Goal: Task Accomplishment & Management: Complete application form

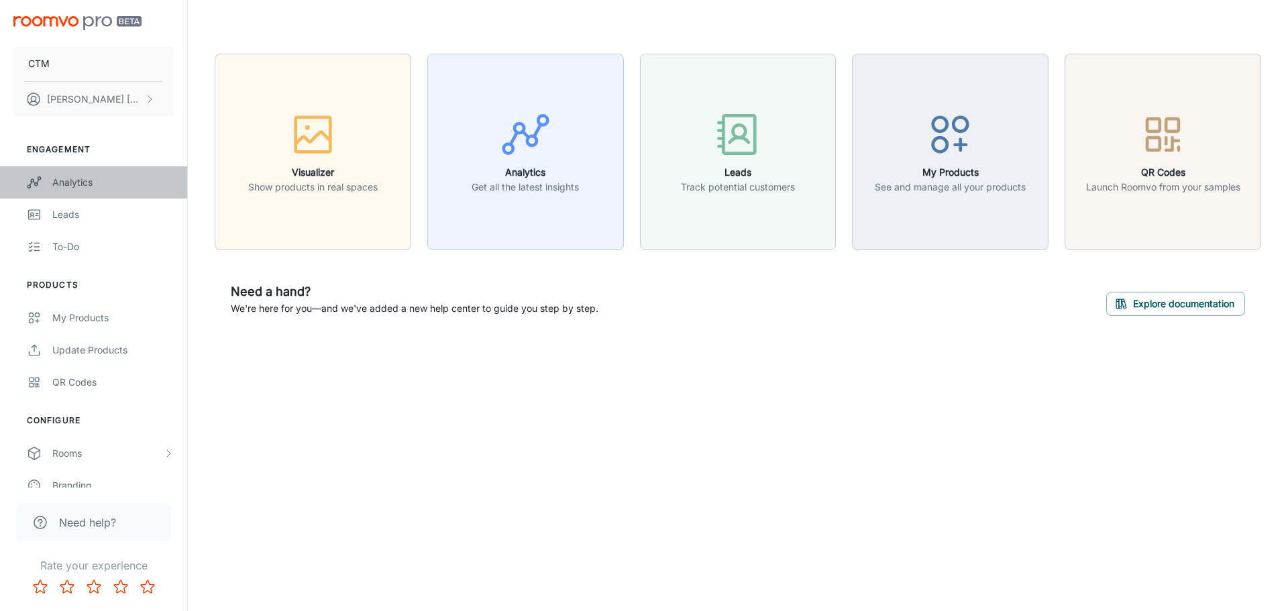
click at [90, 178] on div "Analytics" at bounding box center [112, 182] width 121 height 15
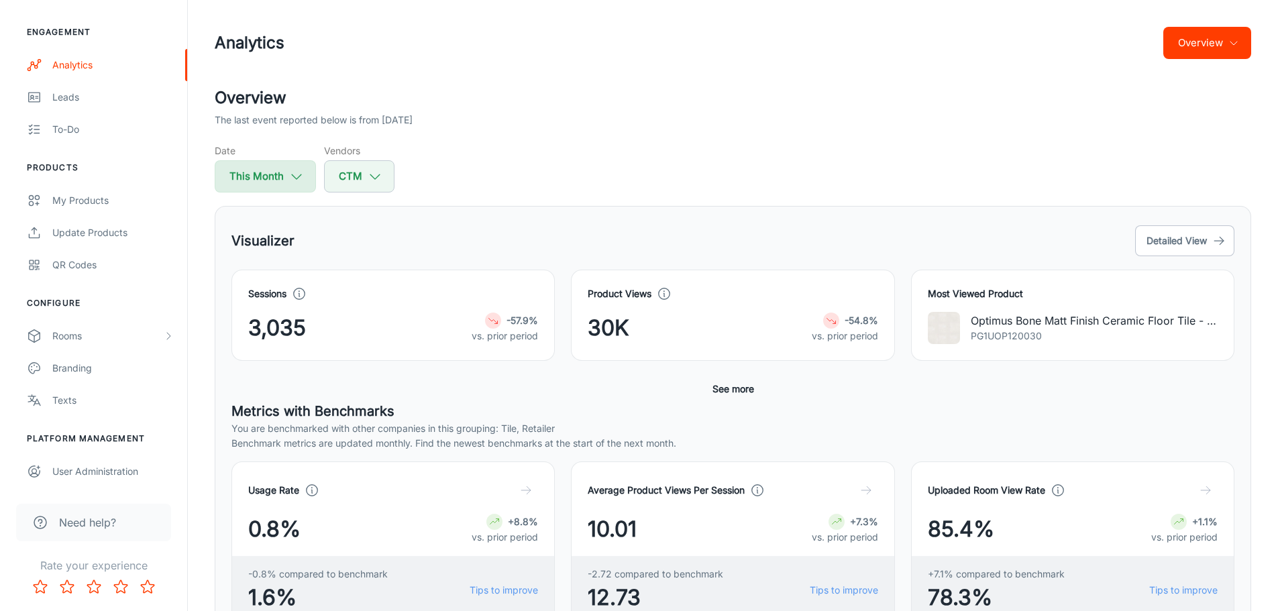
click at [278, 168] on button "This Month" at bounding box center [265, 176] width 101 height 32
select select "7"
select select "2025"
select select "7"
select select "2025"
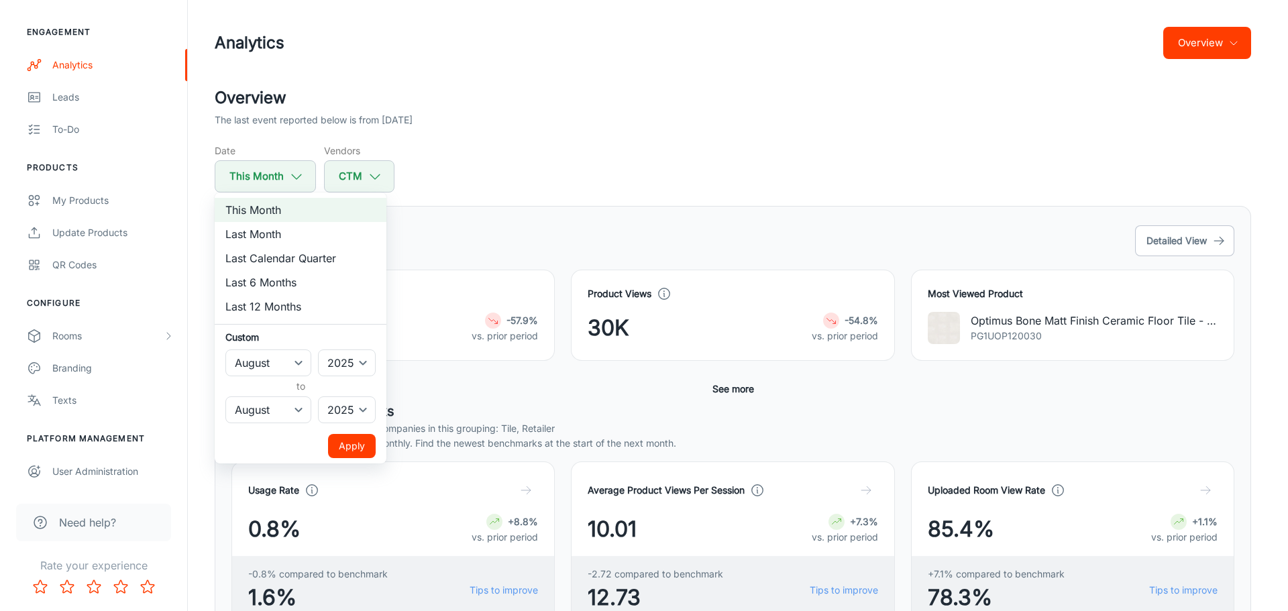
click at [275, 280] on li "Last 6 Months" at bounding box center [301, 282] width 172 height 24
select select "1"
select select "6"
click at [644, 158] on div at bounding box center [644, 305] width 1288 height 611
select select "7"
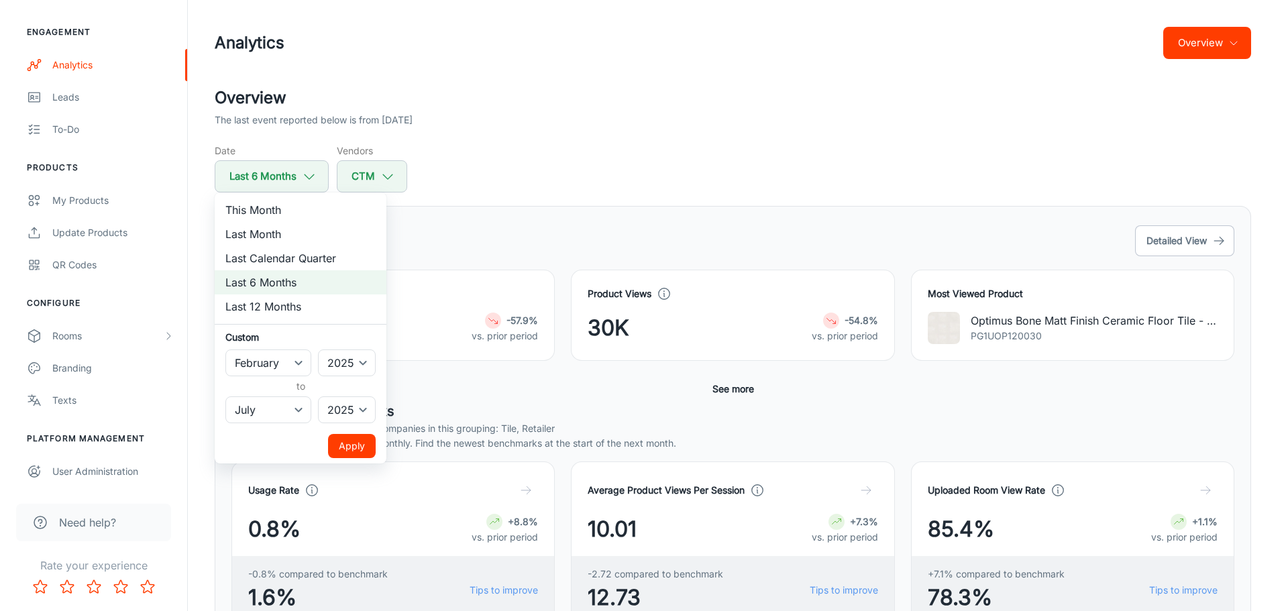
select select "7"
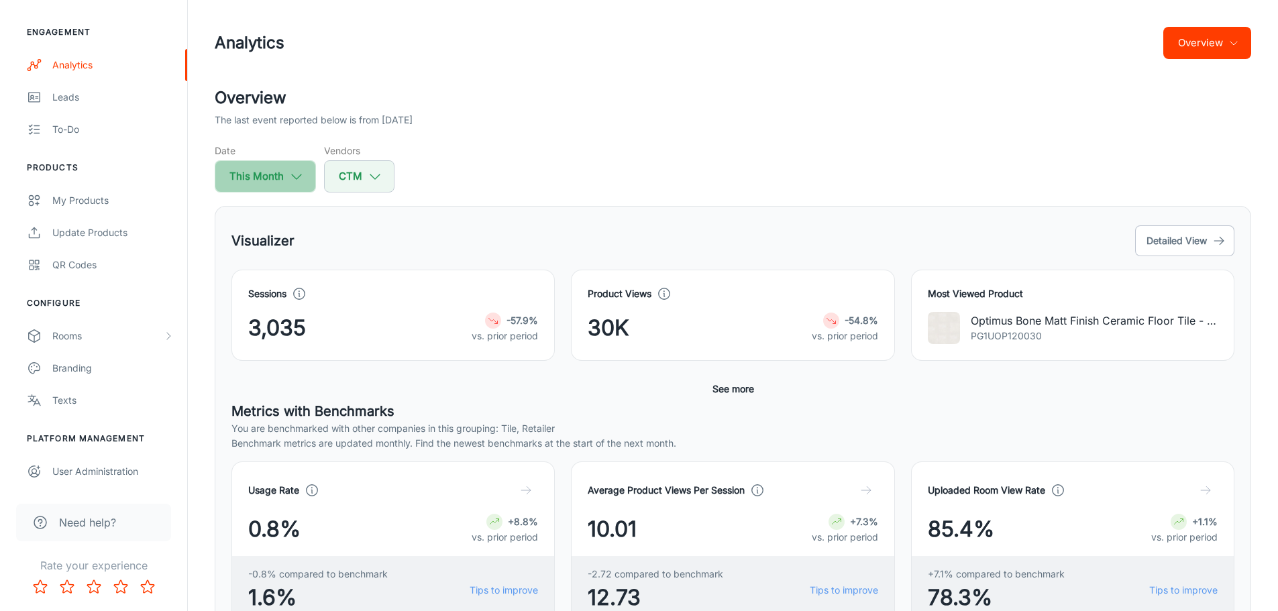
click at [290, 181] on icon "button" at bounding box center [296, 176] width 15 height 15
select select "7"
select select "2025"
select select "7"
select select "2025"
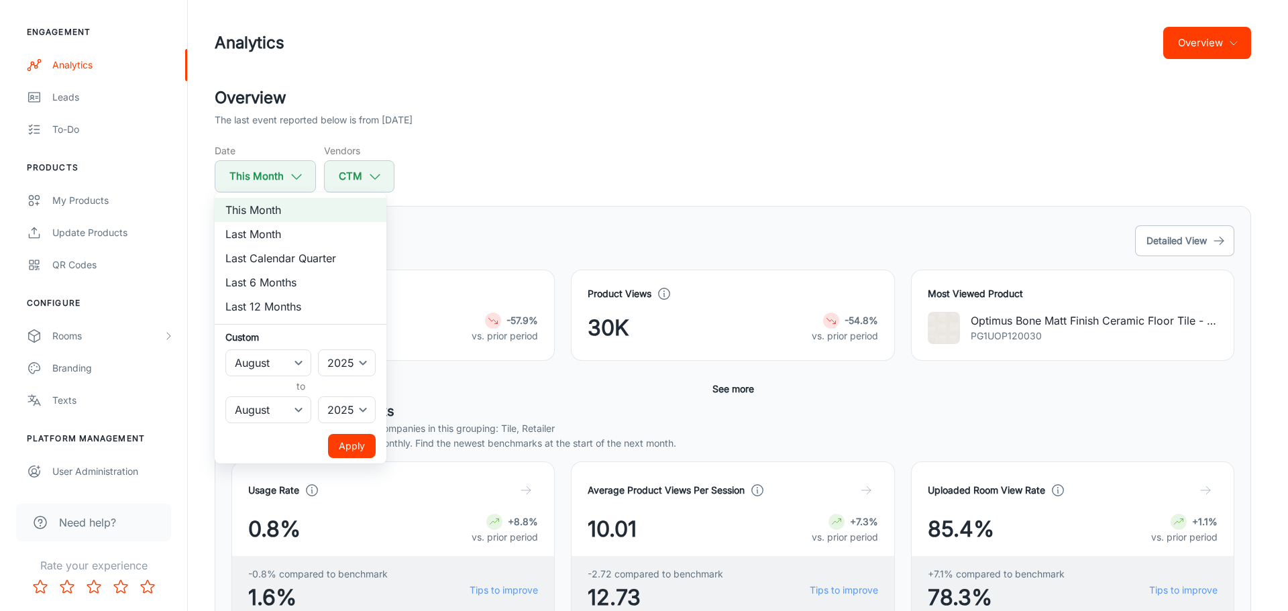
click at [268, 278] on li "Last 6 Months" at bounding box center [301, 282] width 172 height 24
select select "1"
select select "6"
click at [352, 454] on button "Apply" at bounding box center [352, 446] width 48 height 24
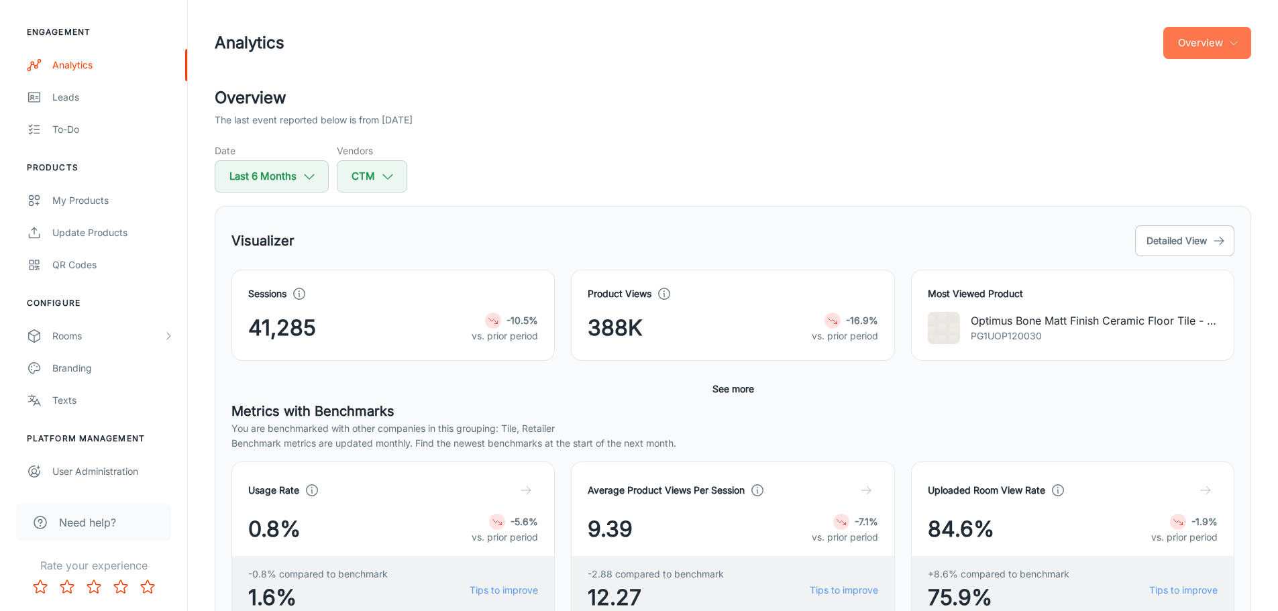
click at [1225, 38] on button "Overview" at bounding box center [1208, 43] width 88 height 32
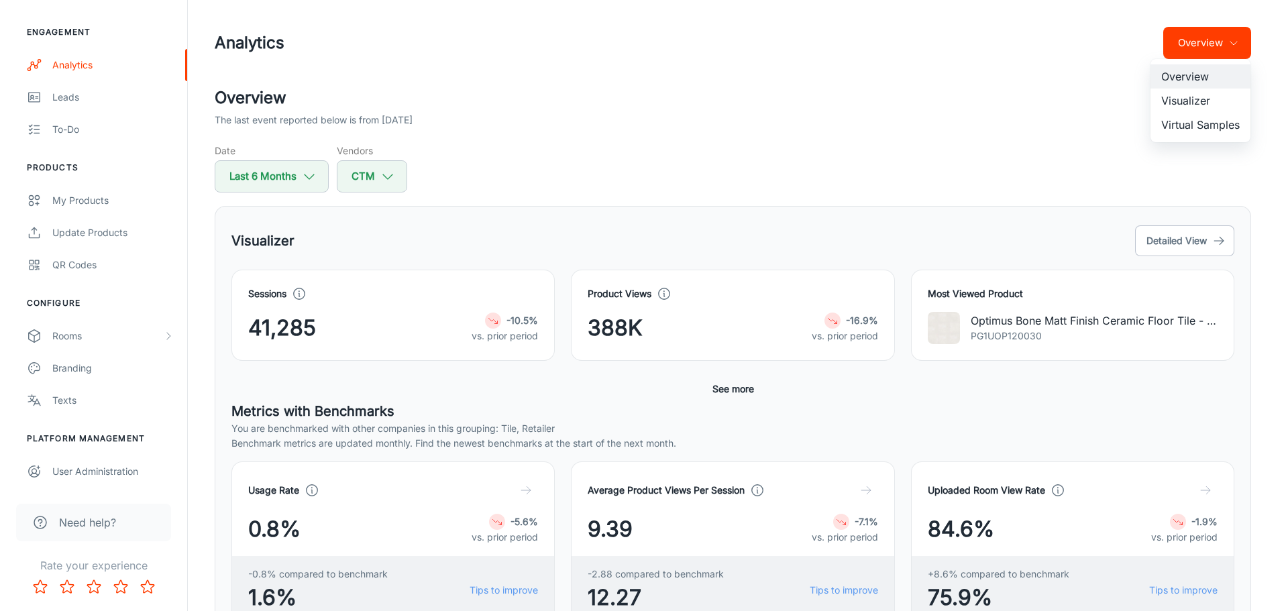
click at [1111, 124] on div at bounding box center [644, 305] width 1288 height 611
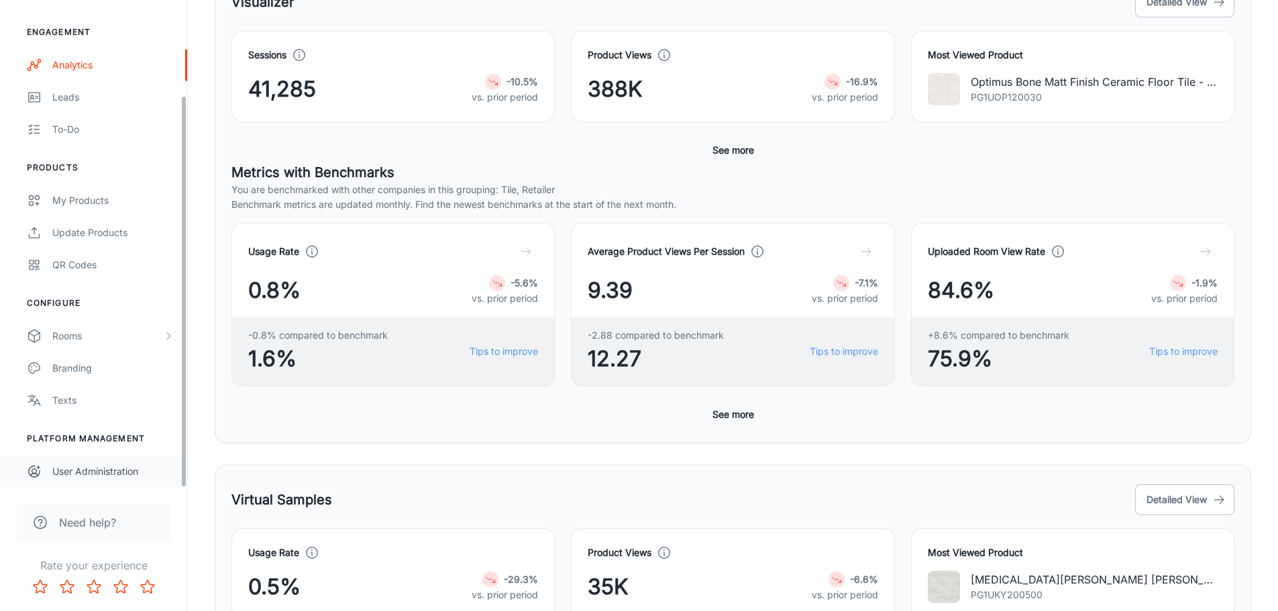
scroll to position [268, 0]
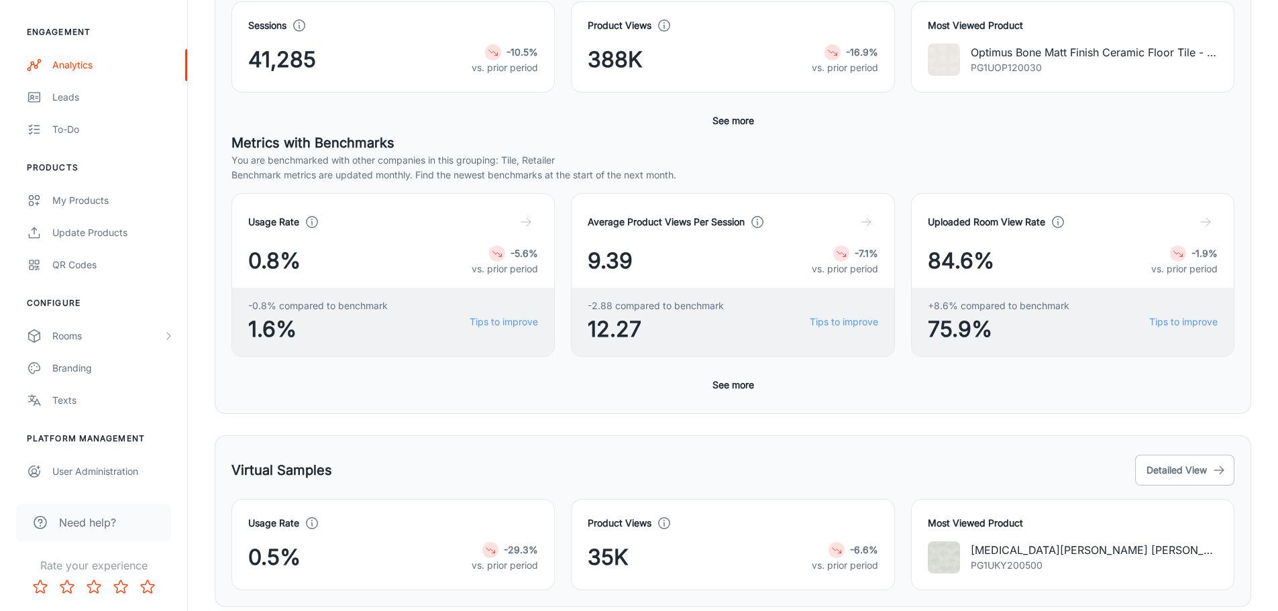
click at [144, 584] on icon "Rate 5 star" at bounding box center [147, 586] width 13 height 13
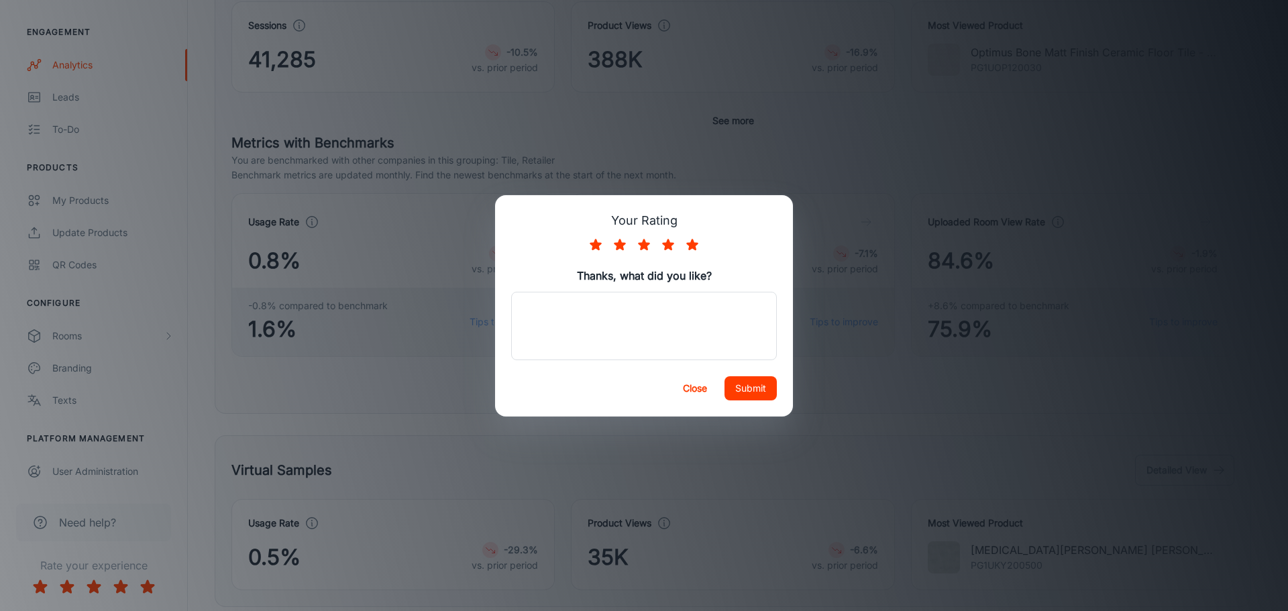
click at [691, 380] on button "Close" at bounding box center [695, 388] width 43 height 24
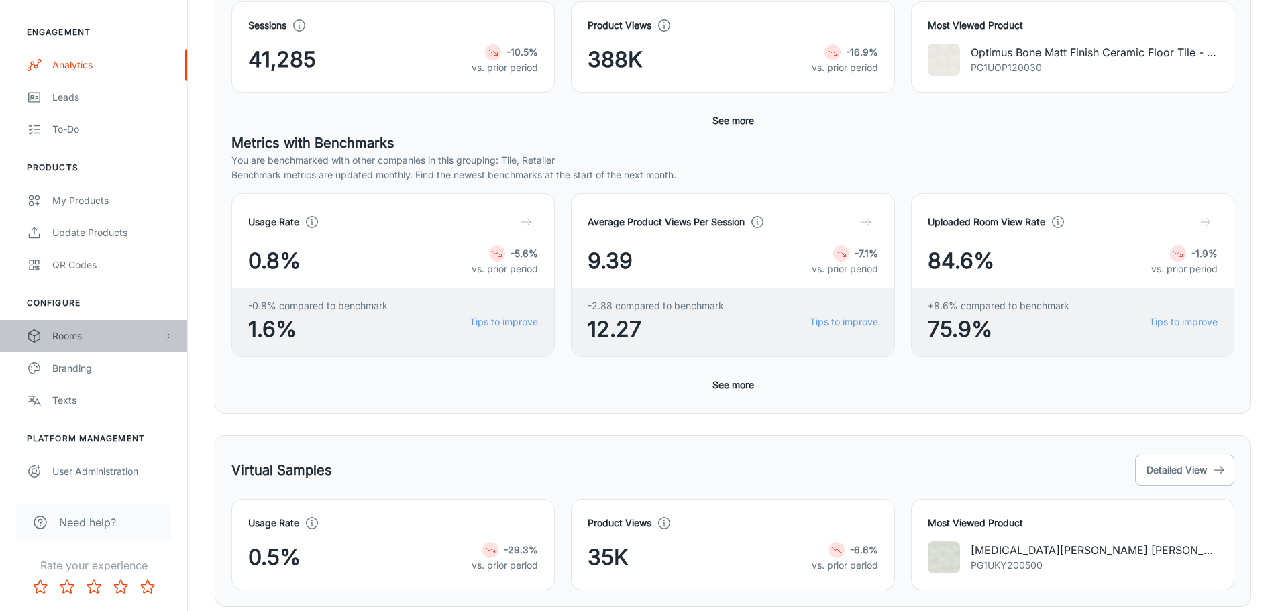
click at [68, 343] on div "Rooms" at bounding box center [107, 336] width 111 height 15
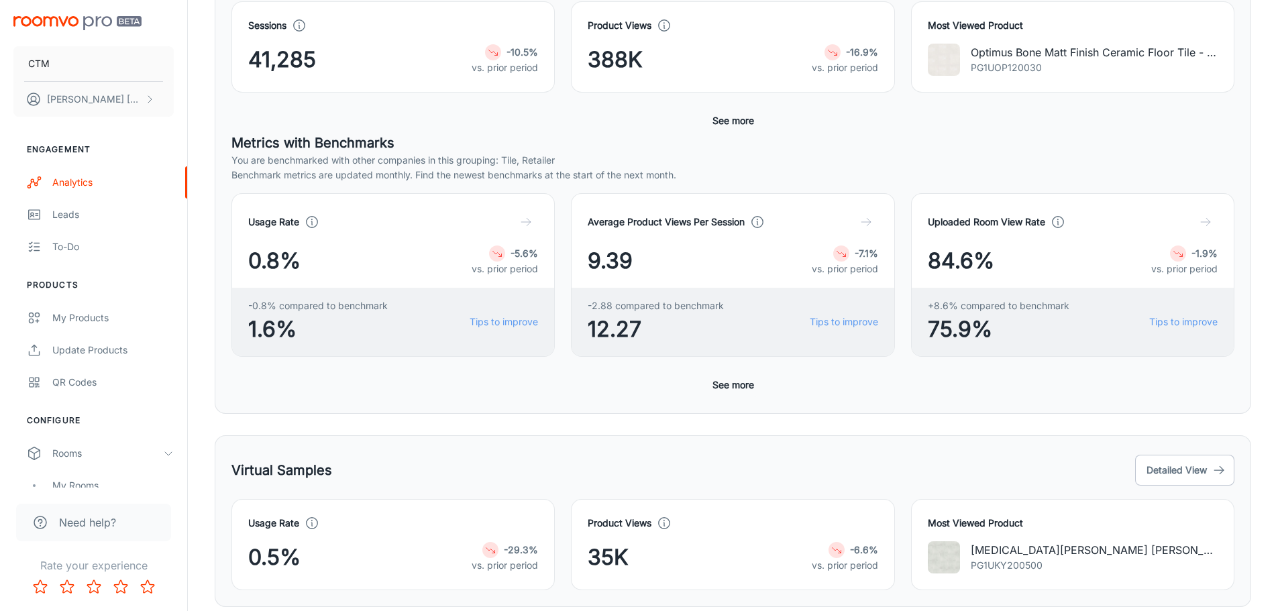
click at [725, 388] on button "See more" at bounding box center [733, 385] width 52 height 24
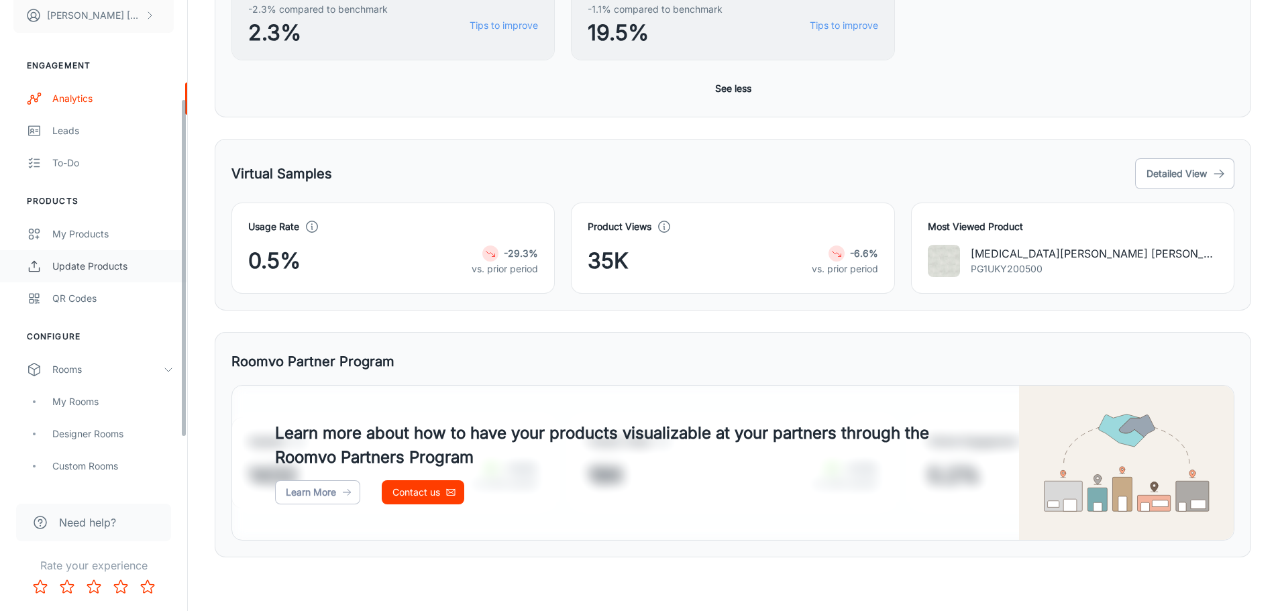
scroll to position [80, 0]
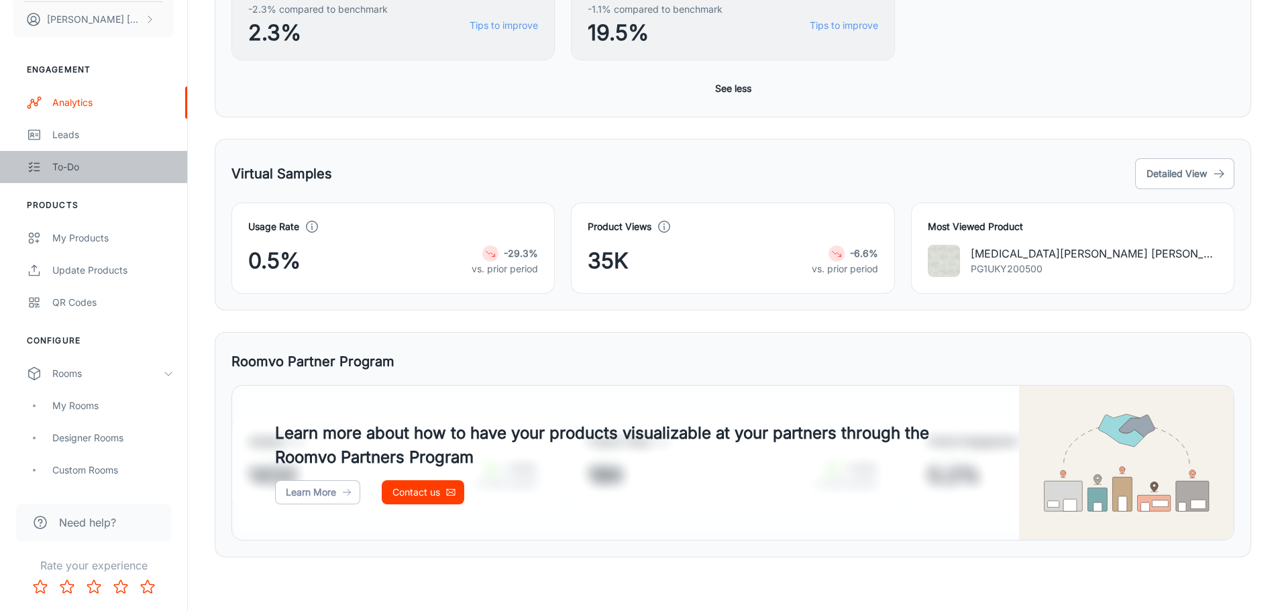
click at [95, 161] on div "To-do" at bounding box center [112, 167] width 121 height 15
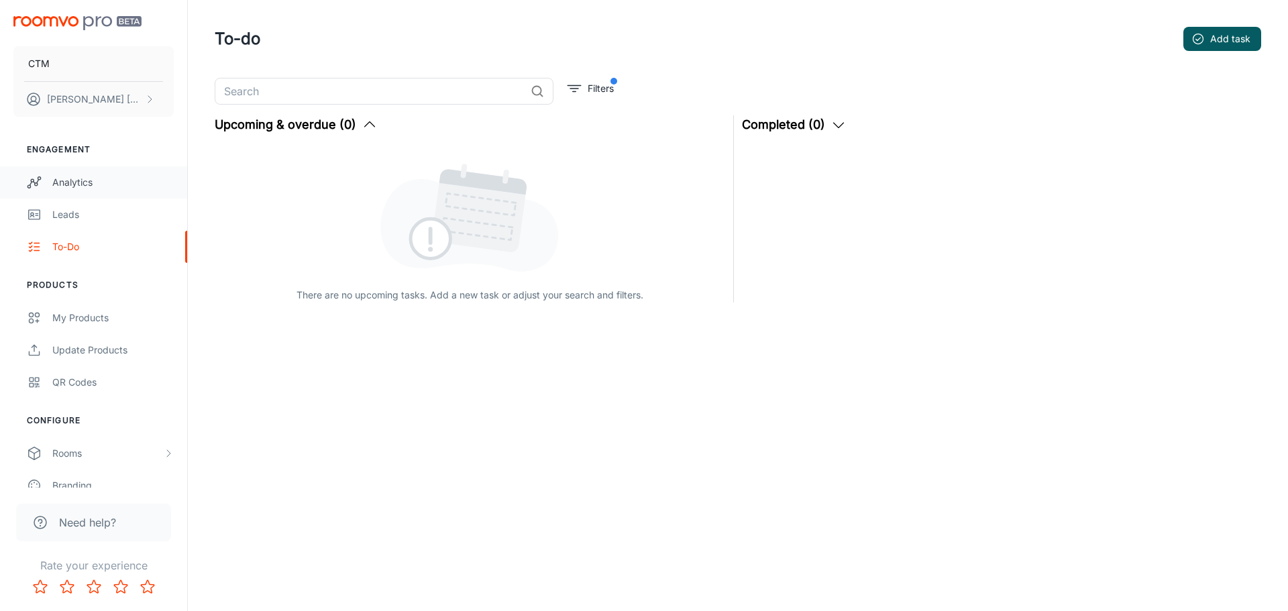
click at [65, 186] on div "Analytics" at bounding box center [112, 182] width 121 height 15
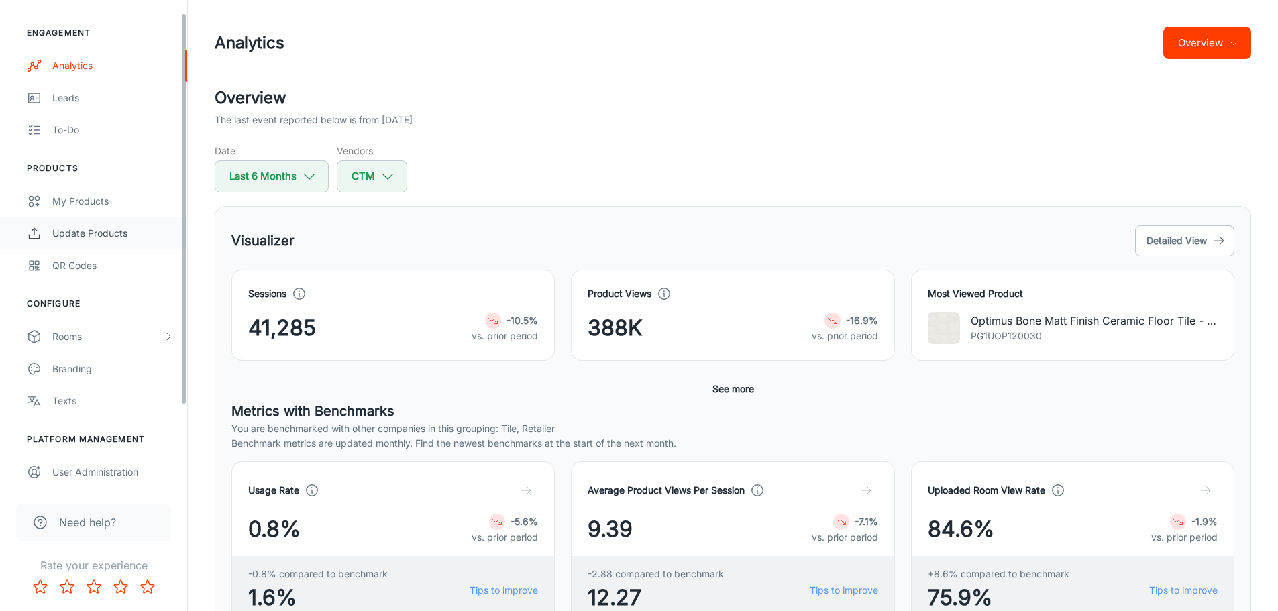
scroll to position [117, 0]
click at [107, 471] on div "User Administration" at bounding box center [112, 471] width 121 height 15
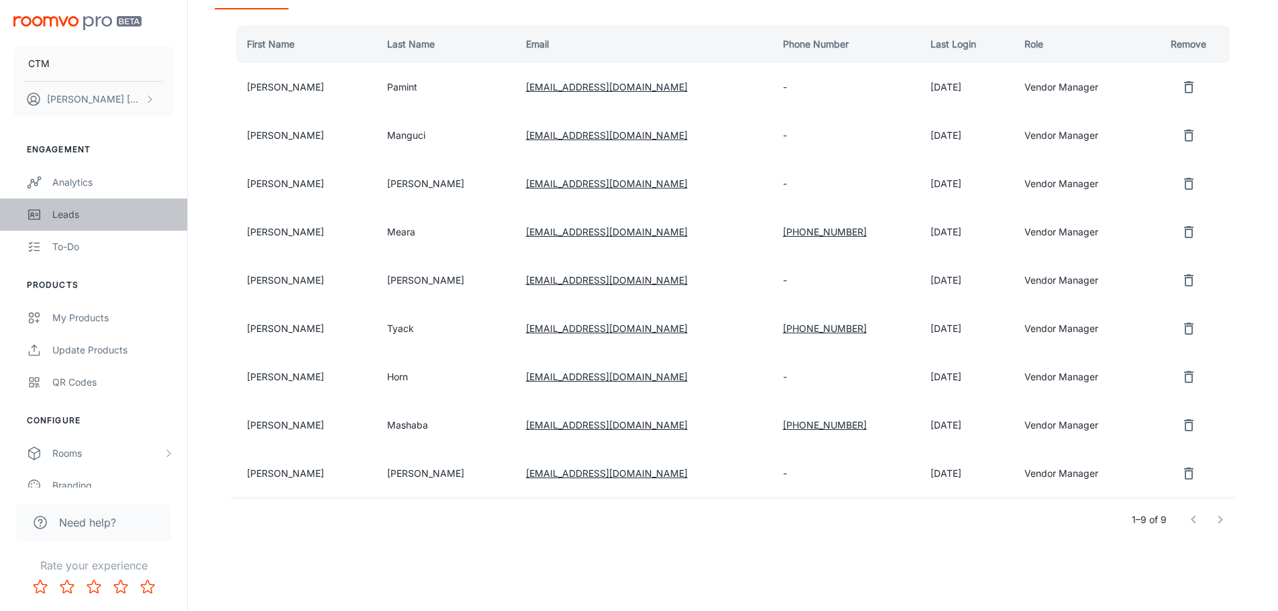
click at [66, 209] on div "Leads" at bounding box center [112, 214] width 121 height 15
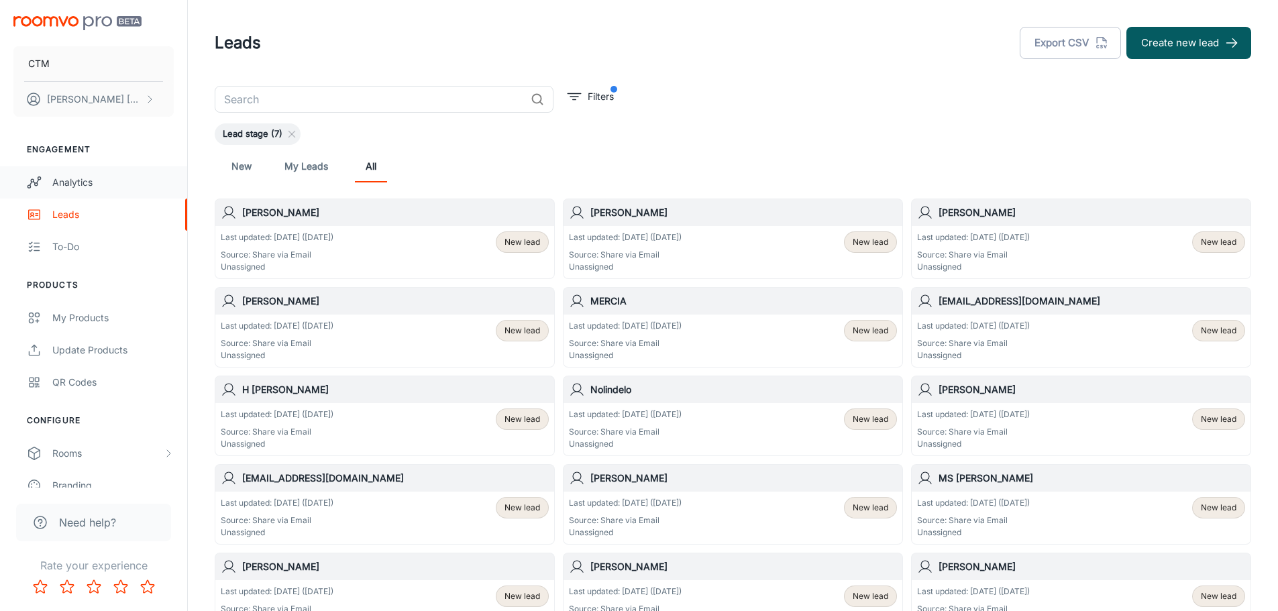
click at [97, 180] on div "Analytics" at bounding box center [112, 182] width 121 height 15
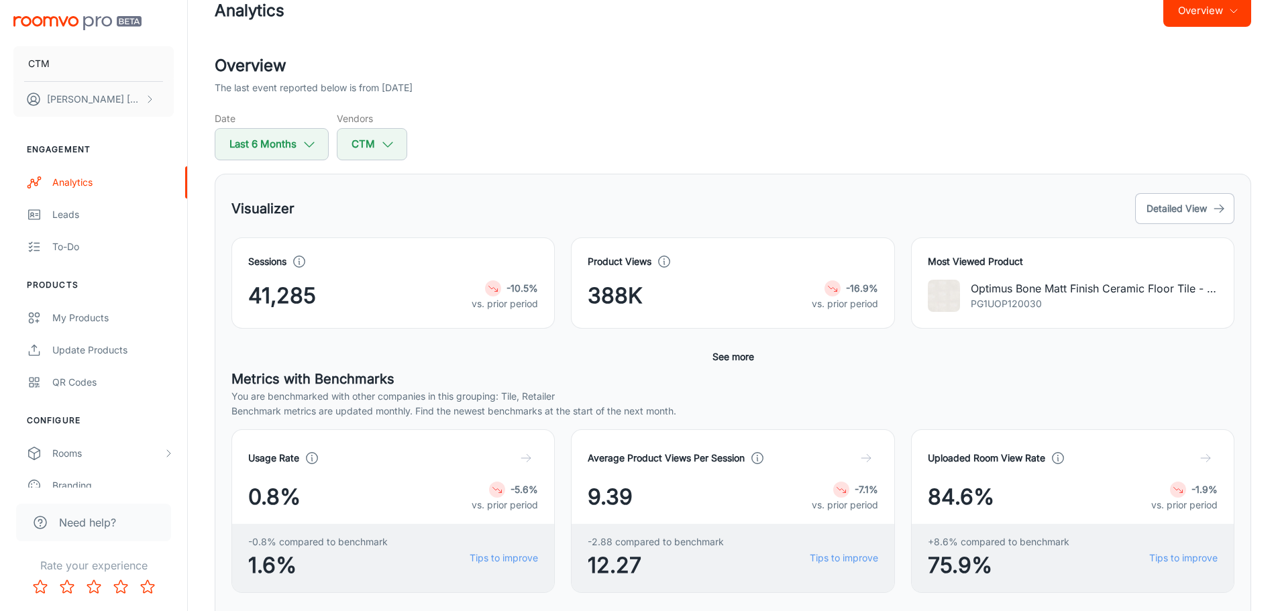
scroll to position [67, 0]
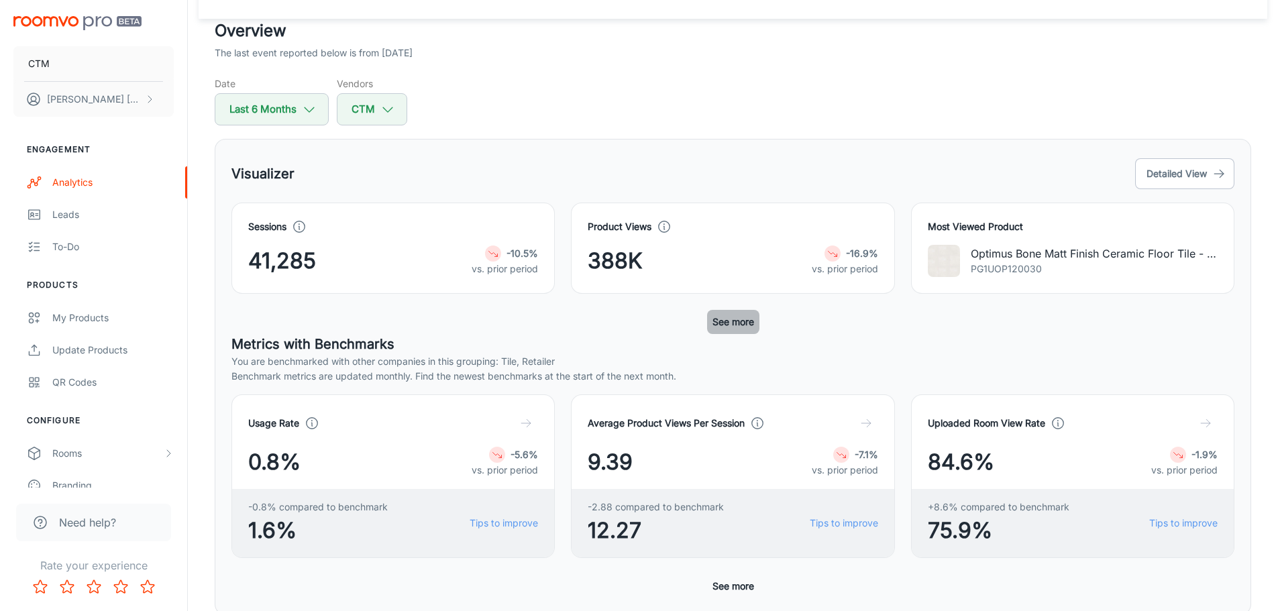
click at [724, 321] on button "See more" at bounding box center [733, 322] width 52 height 24
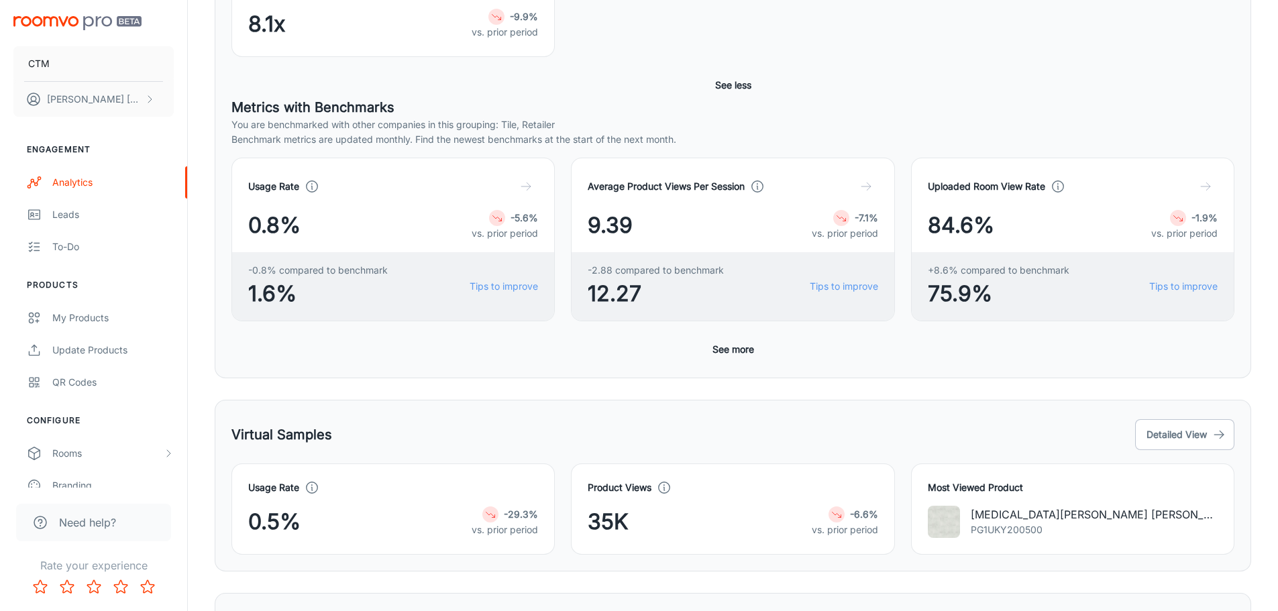
scroll to position [404, 0]
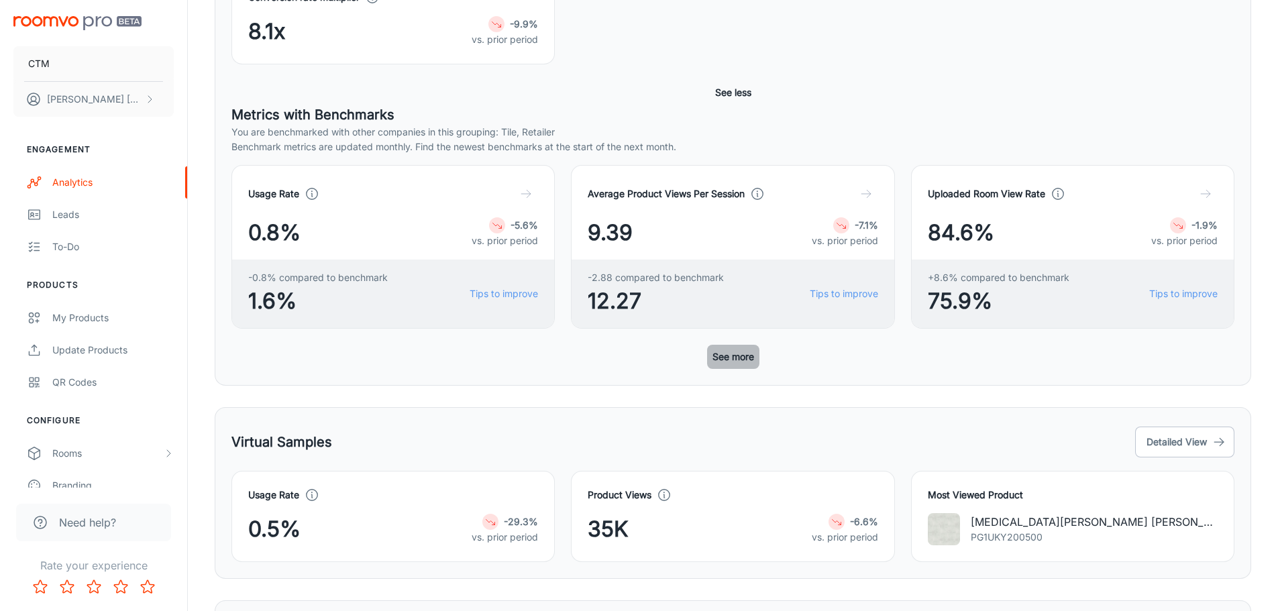
click at [746, 362] on button "See more" at bounding box center [733, 357] width 52 height 24
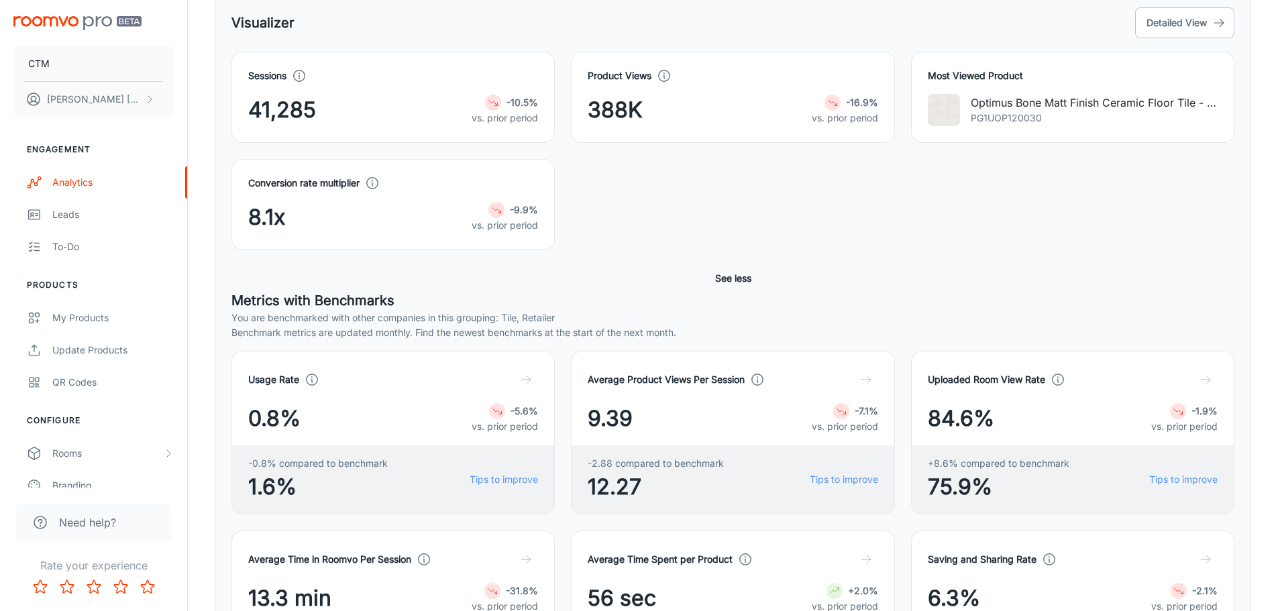
scroll to position [136, 0]
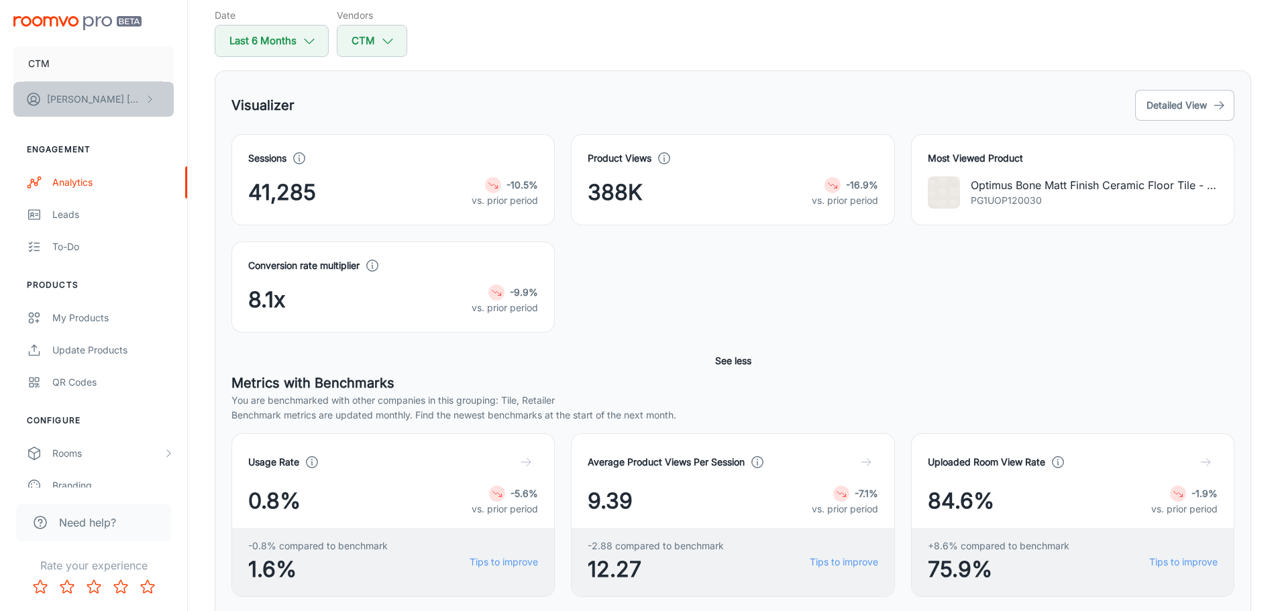
click at [134, 99] on button "Rory Thomas" at bounding box center [93, 99] width 160 height 35
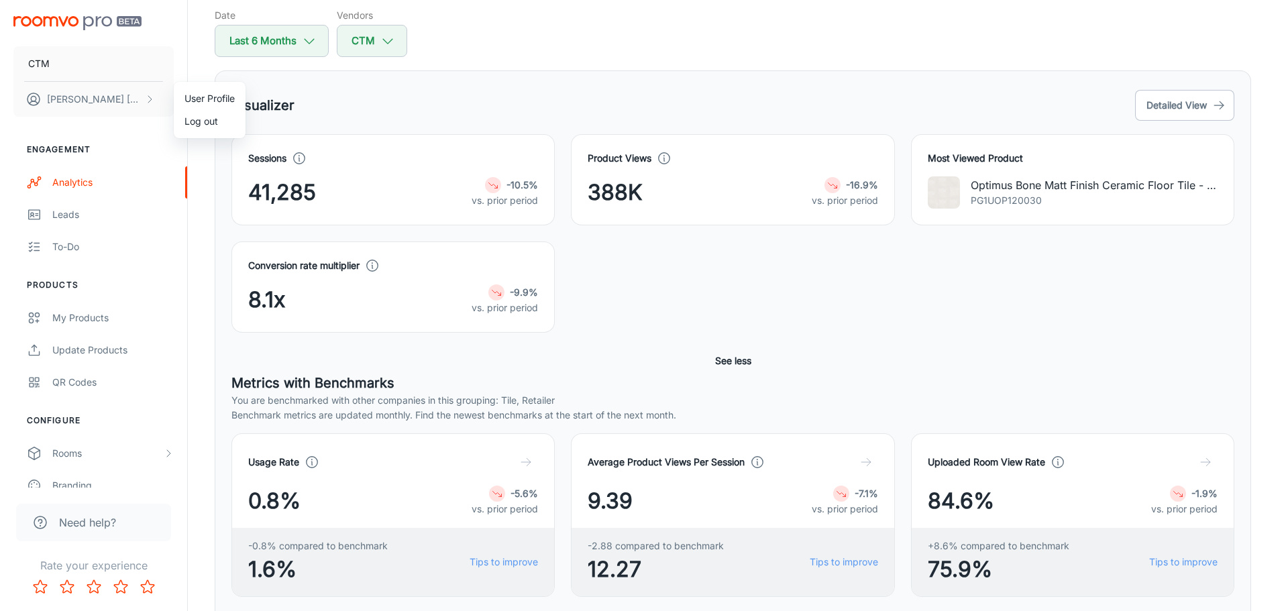
click at [433, 97] on div at bounding box center [644, 305] width 1288 height 611
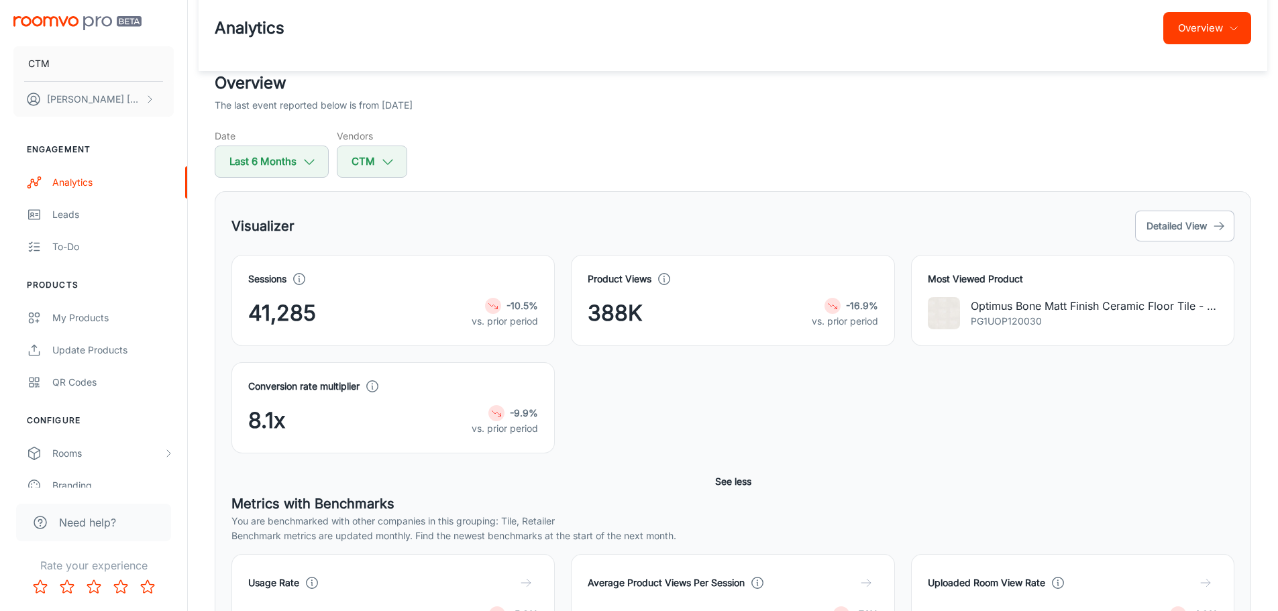
scroll to position [1, 0]
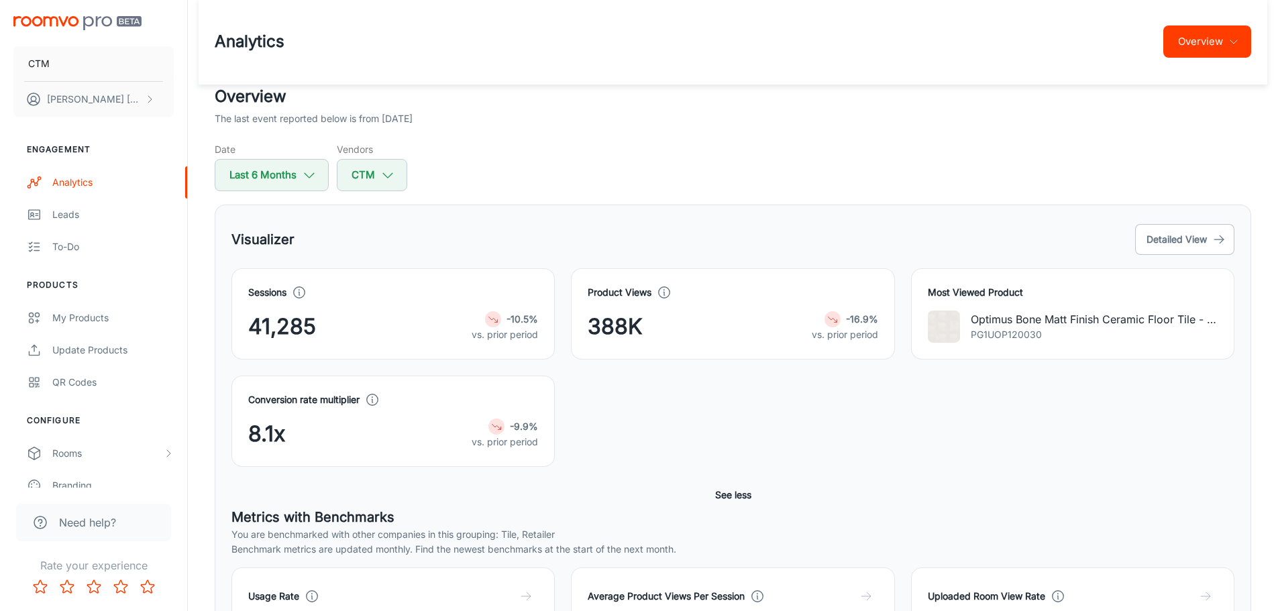
click at [1235, 42] on icon "button" at bounding box center [1234, 41] width 11 height 11
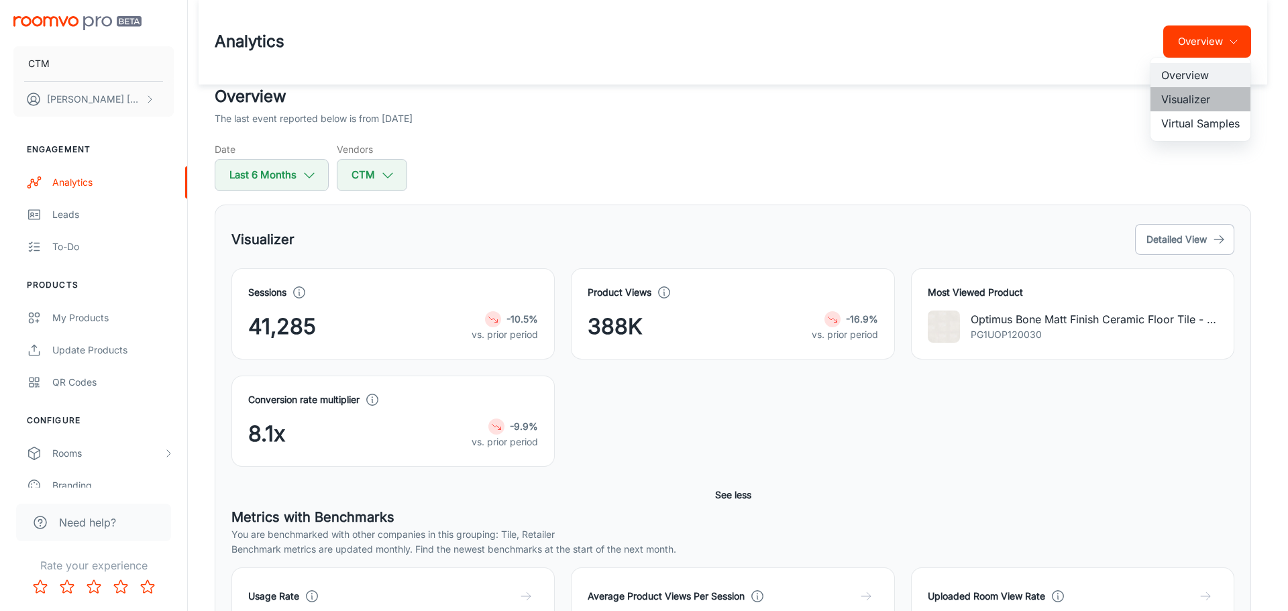
click at [1206, 97] on li "Visualizer" at bounding box center [1201, 99] width 100 height 24
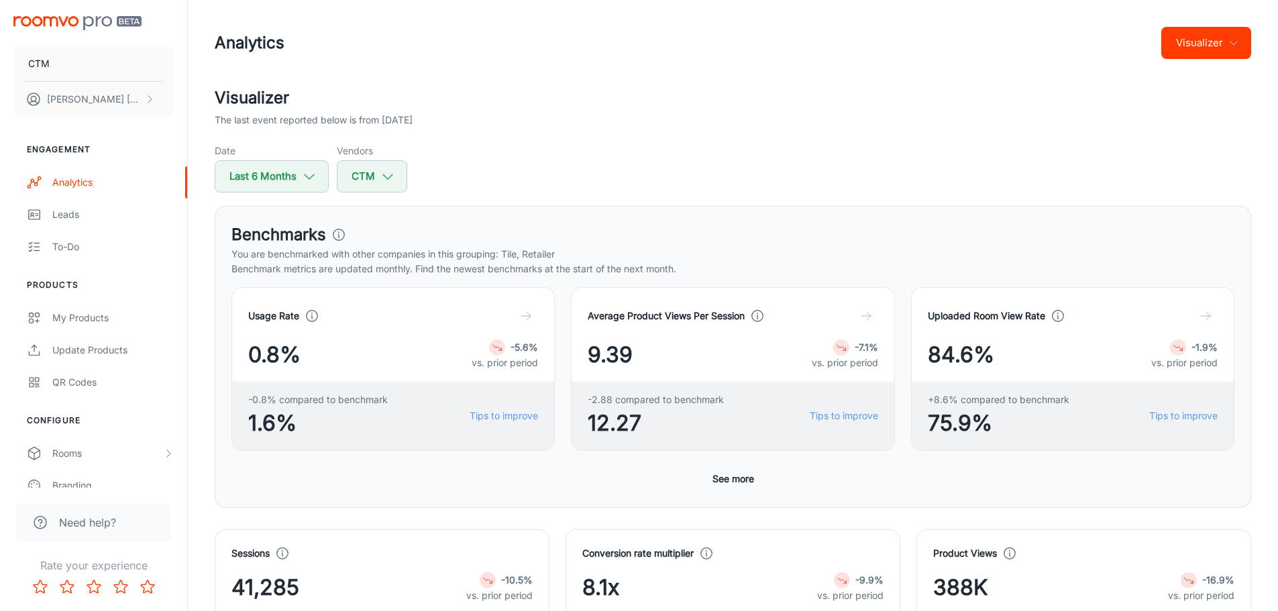
click at [743, 484] on button "See more" at bounding box center [733, 479] width 52 height 24
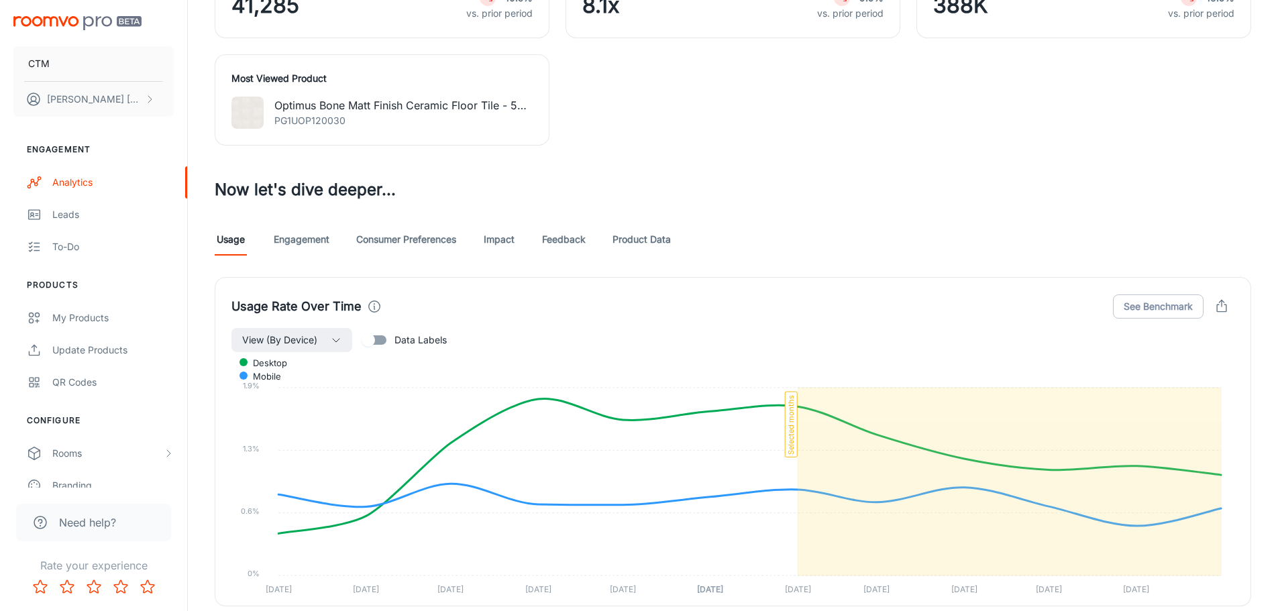
scroll to position [1007, 0]
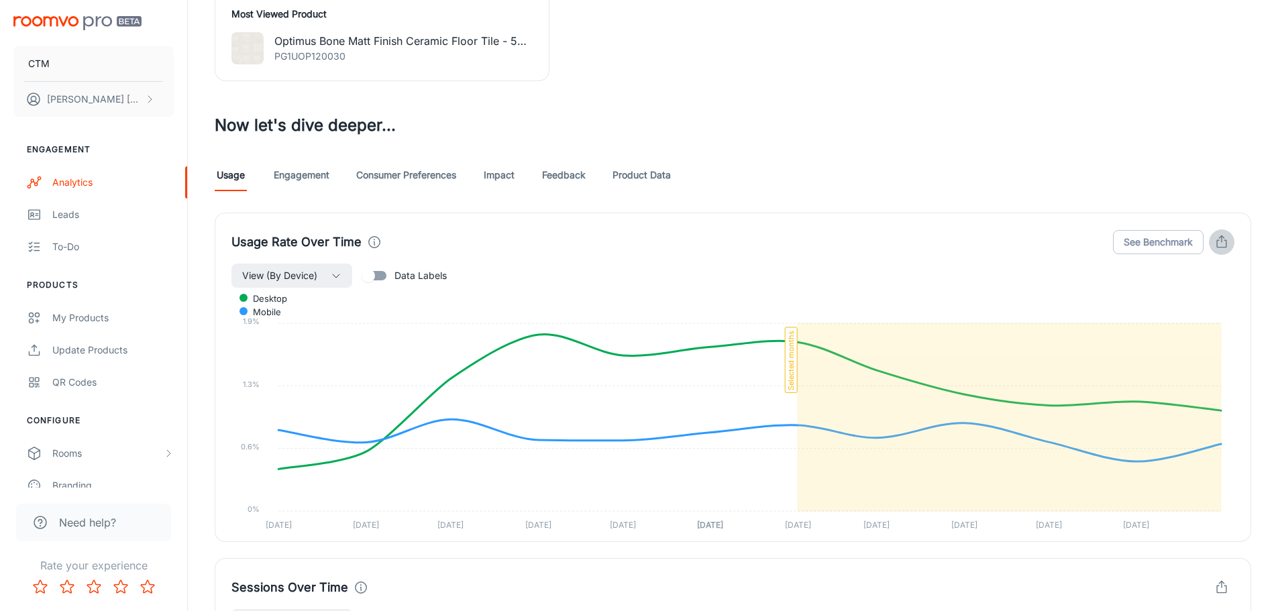
click at [1227, 242] on icon "button" at bounding box center [1221, 243] width 9 height 7
click at [1172, 187] on div at bounding box center [644, 305] width 1288 height 611
click at [315, 176] on link "Engagement" at bounding box center [302, 175] width 56 height 32
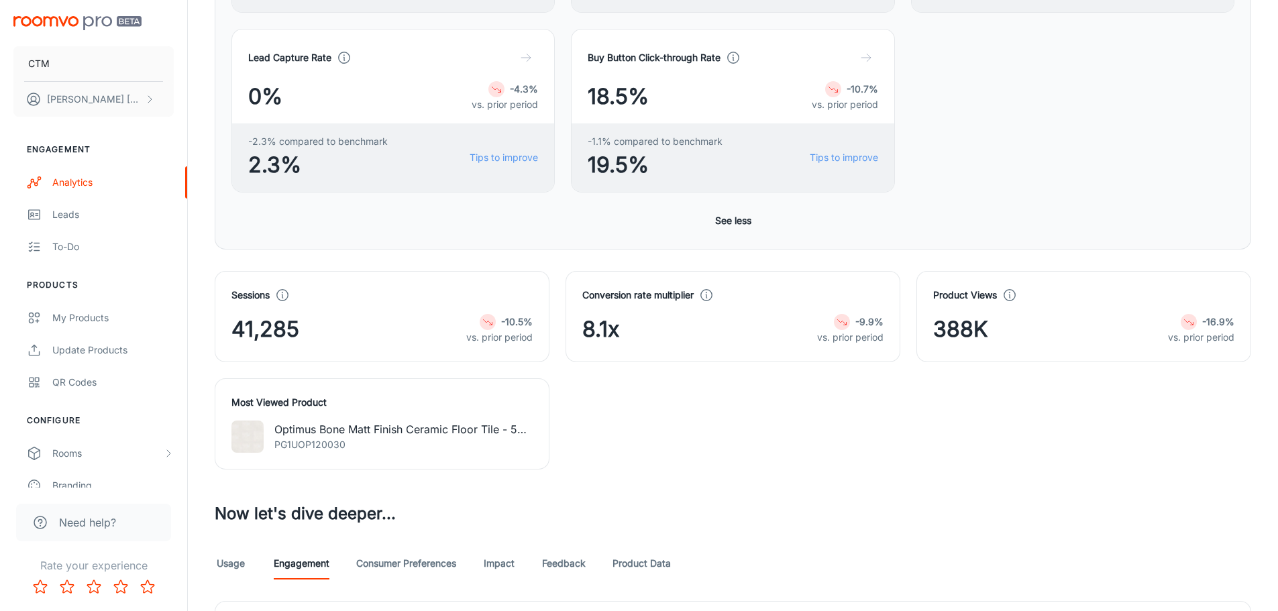
scroll to position [872, 0]
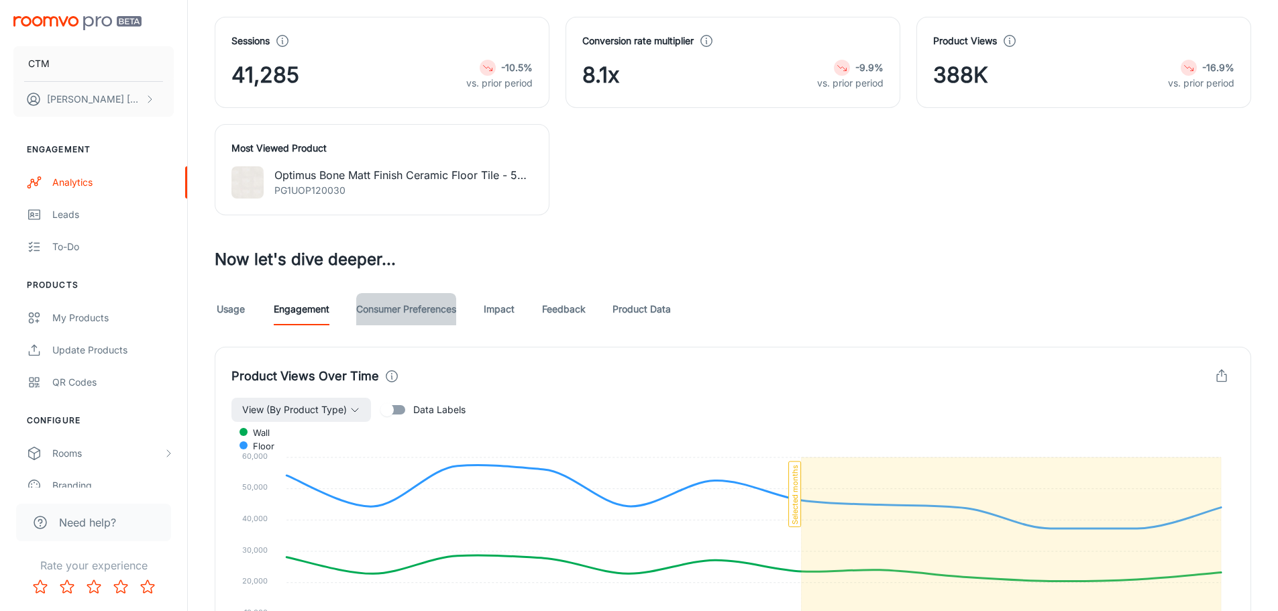
click at [401, 303] on link "Consumer Preferences" at bounding box center [406, 309] width 100 height 32
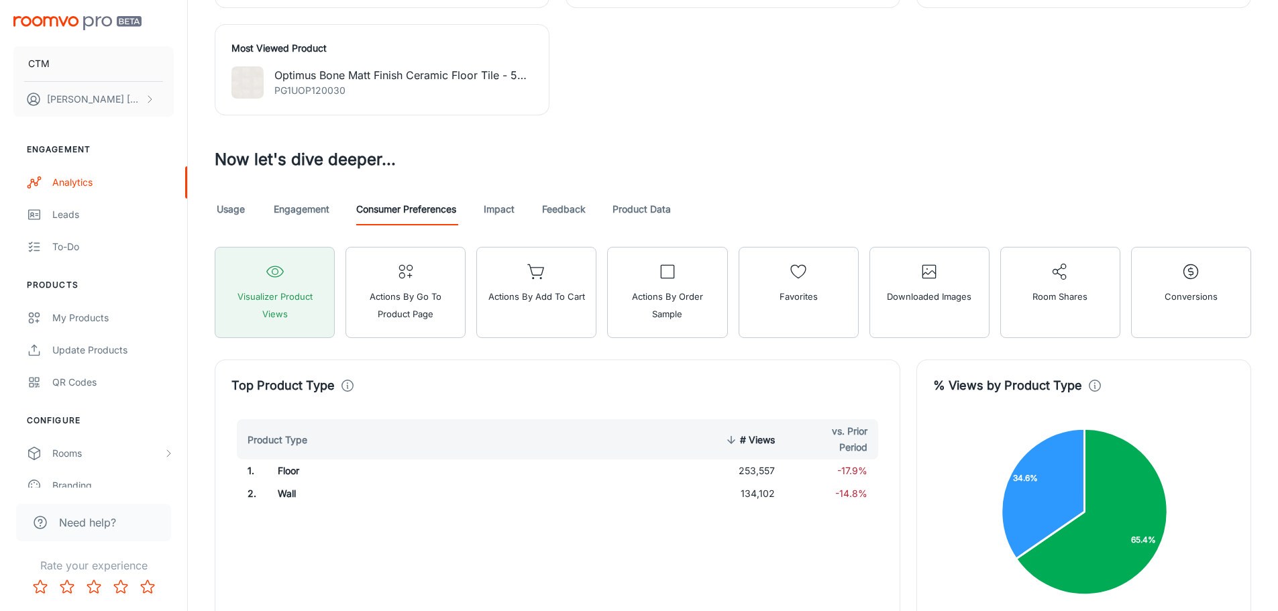
scroll to position [968, 0]
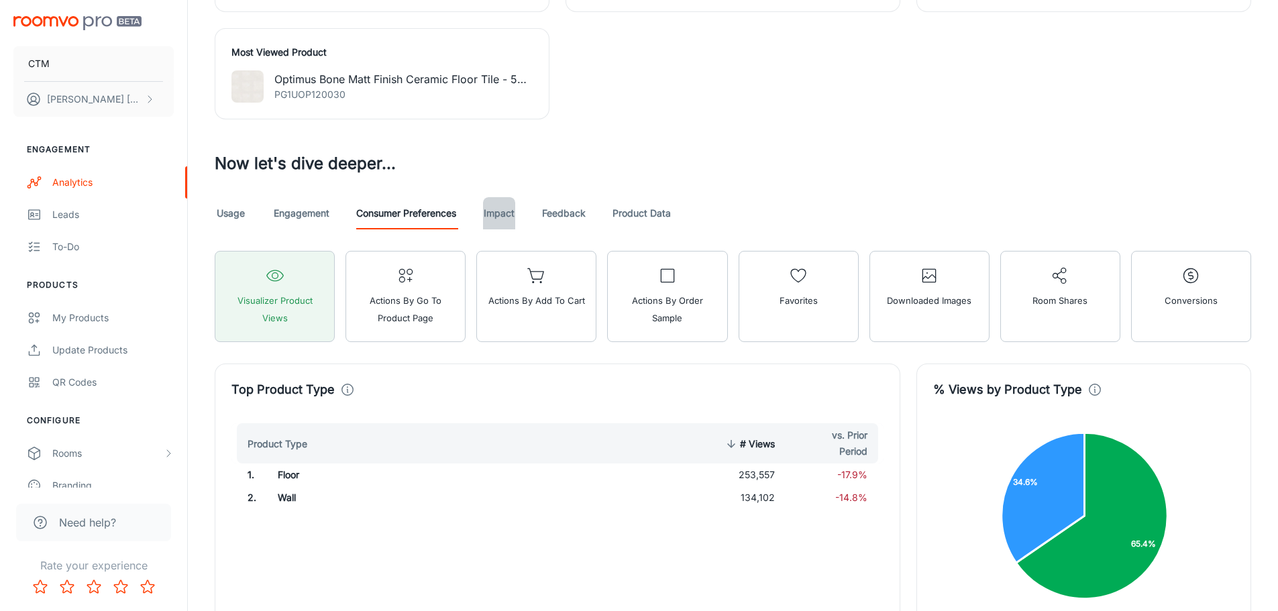
click at [513, 209] on link "Impact" at bounding box center [499, 213] width 32 height 32
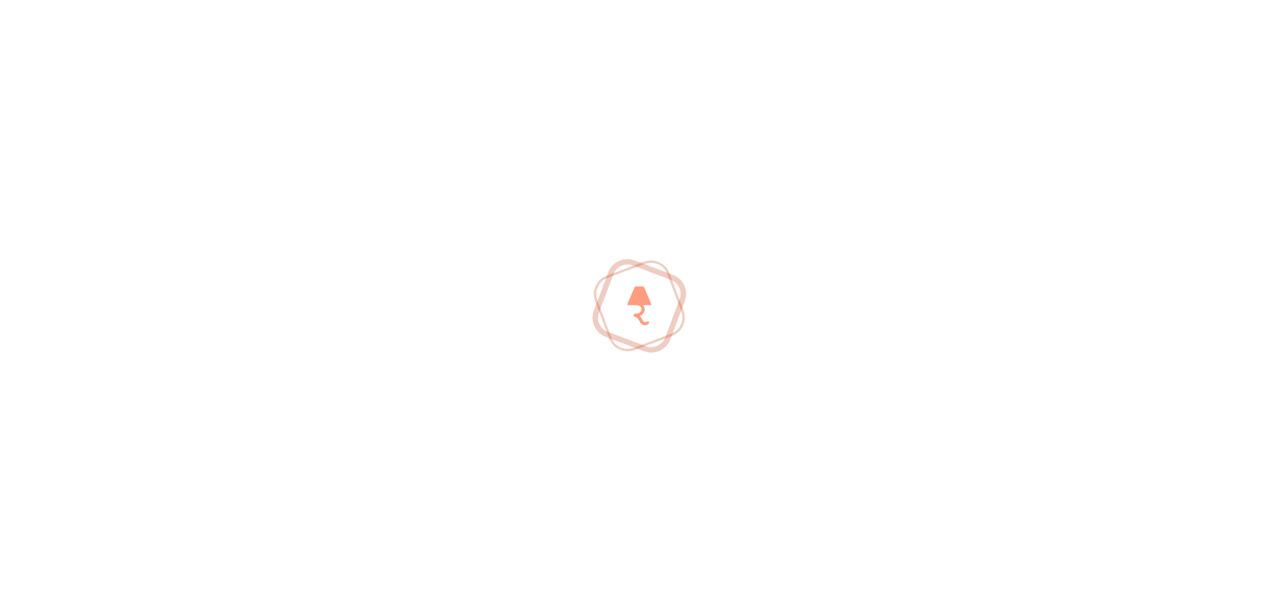
click at [558, 211] on div at bounding box center [639, 305] width 1278 height 611
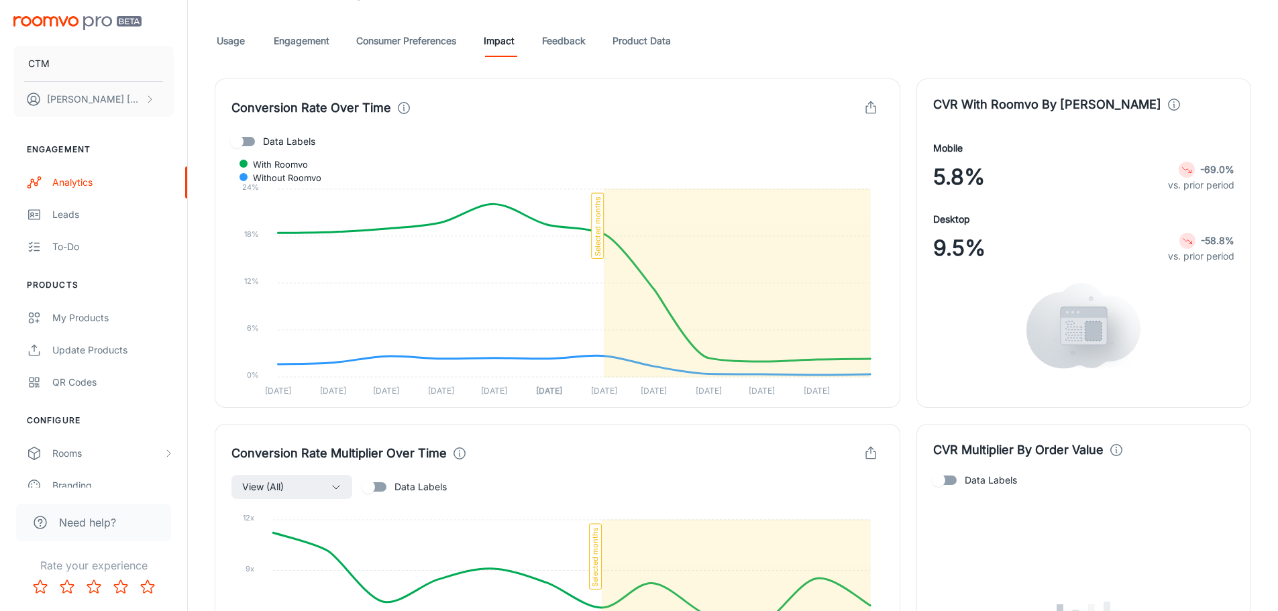
scroll to position [1074, 0]
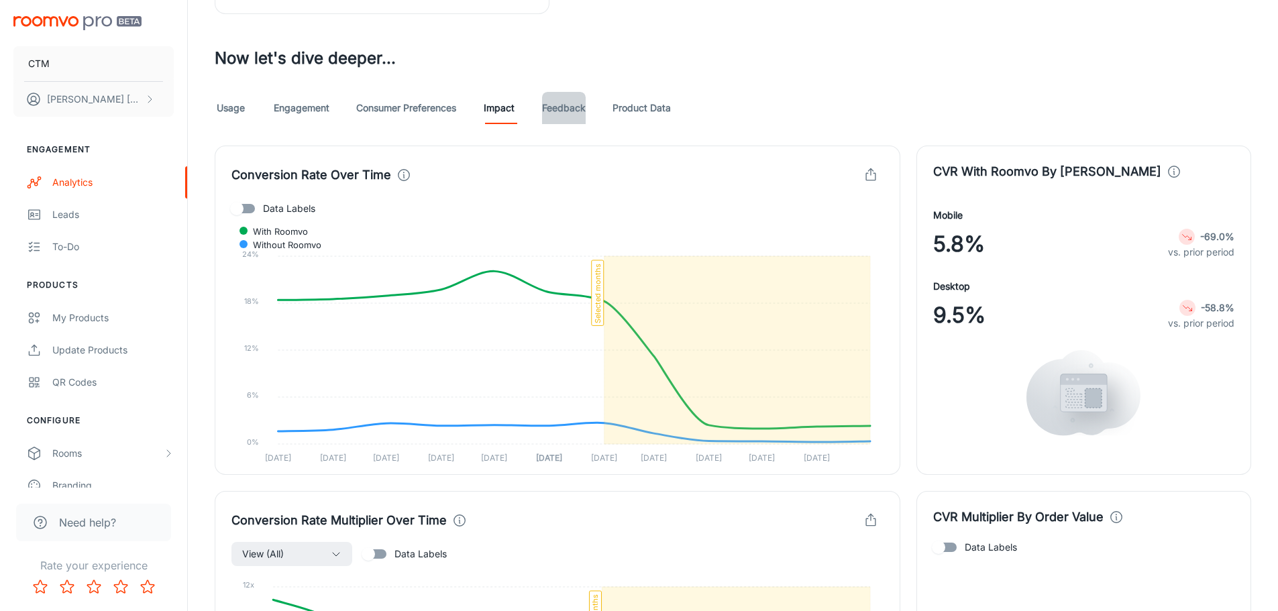
click at [557, 107] on link "Feedback" at bounding box center [564, 108] width 44 height 32
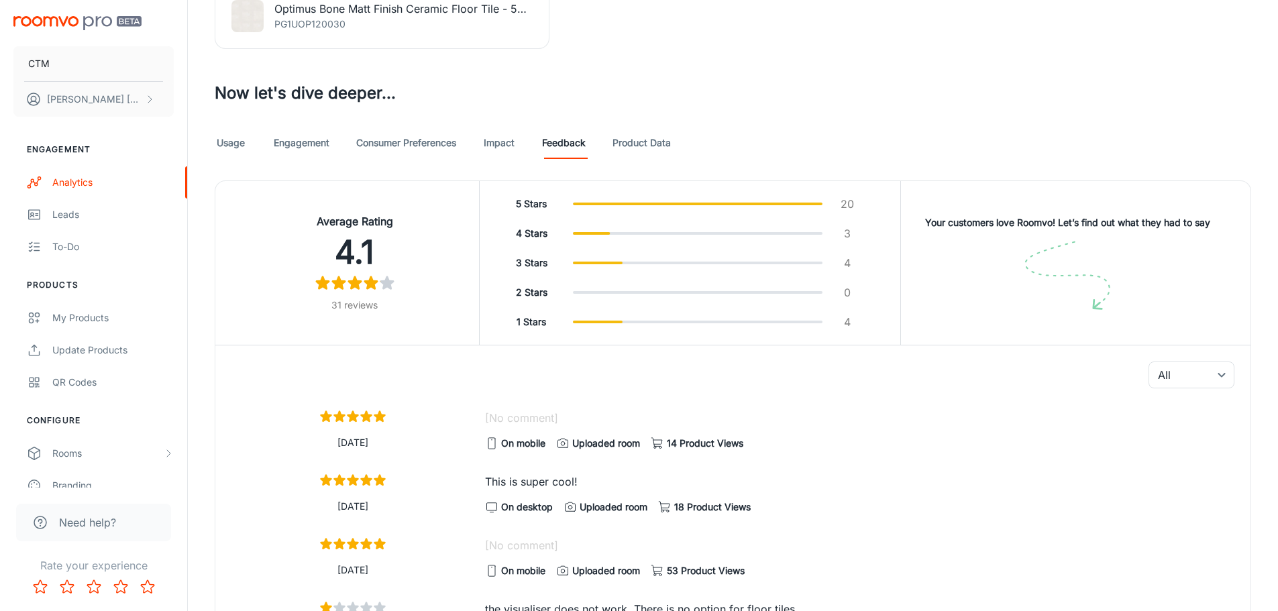
scroll to position [1031, 0]
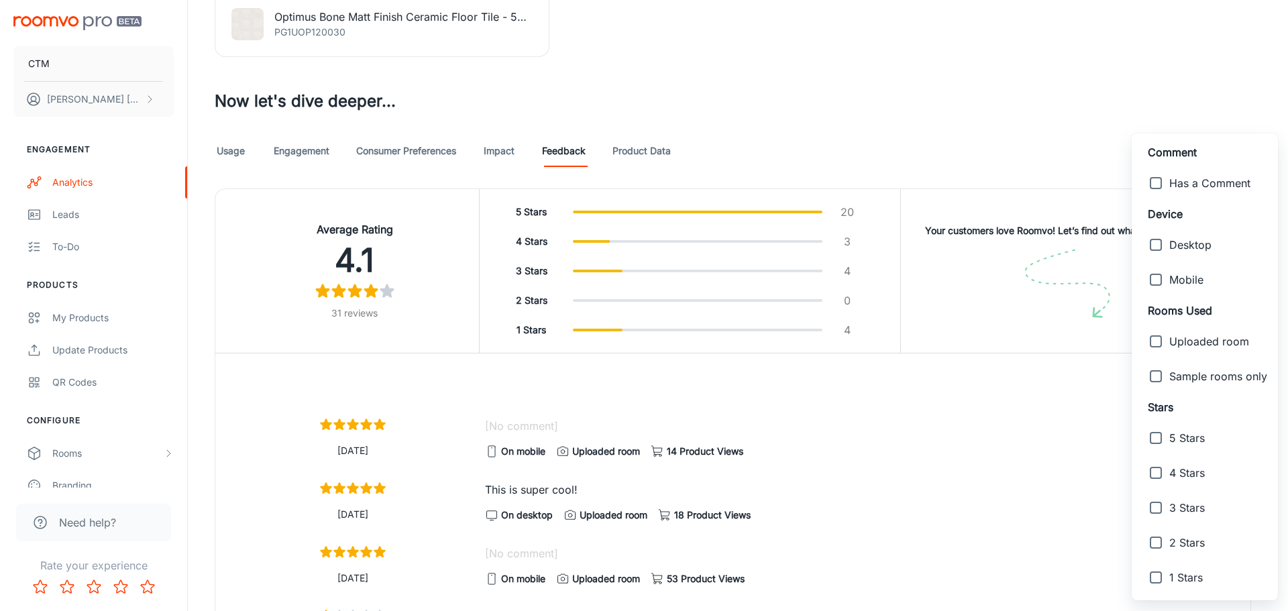
click at [1060, 374] on div at bounding box center [644, 305] width 1288 height 611
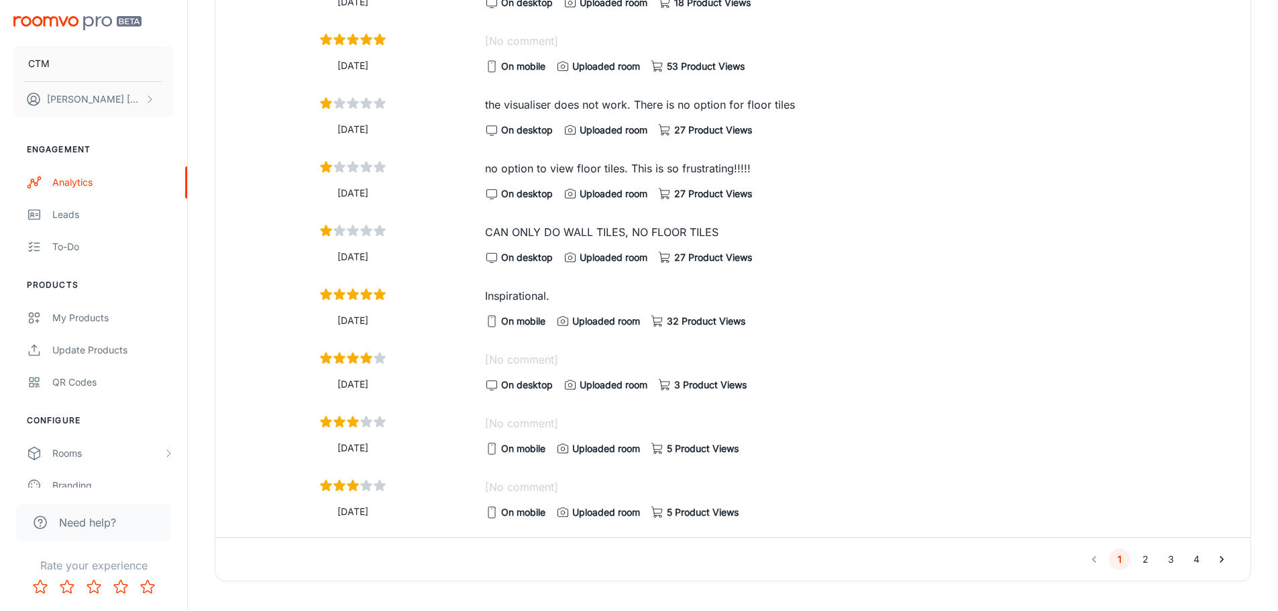
scroll to position [1568, 0]
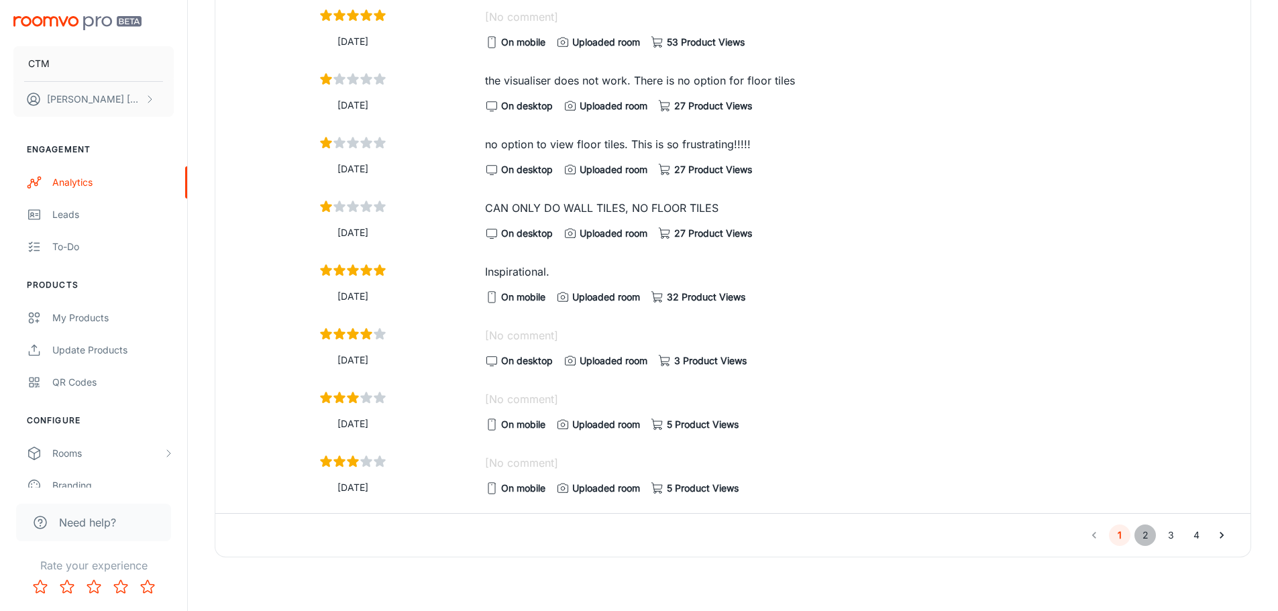
drag, startPoint x: 1150, startPoint y: 538, endPoint x: 1152, endPoint y: 435, distance: 103.4
click at [1151, 465] on div "Average Rating 4.1 31 reviews 5 Stars 20 4 Stars 3 3 Stars 4 2 Stars 0 1 Stars …" at bounding box center [733, 105] width 1037 height 906
click at [1145, 540] on button "2" at bounding box center [1145, 535] width 21 height 21
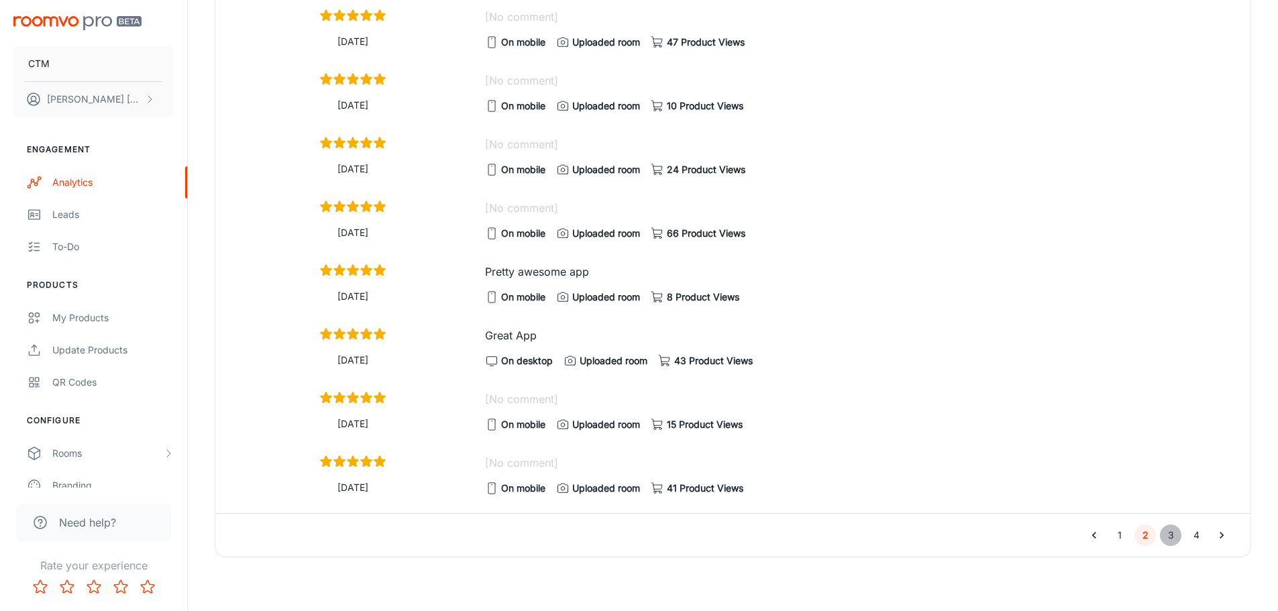
click at [1170, 535] on button "3" at bounding box center [1170, 535] width 21 height 21
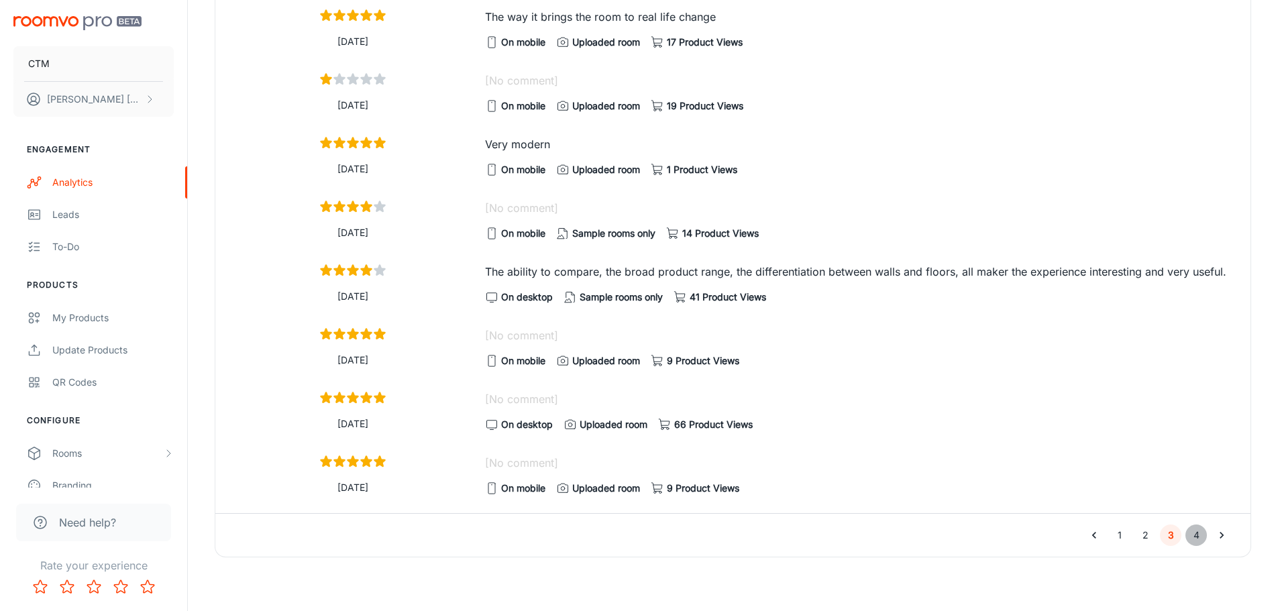
click at [1200, 533] on button "4" at bounding box center [1196, 535] width 21 height 21
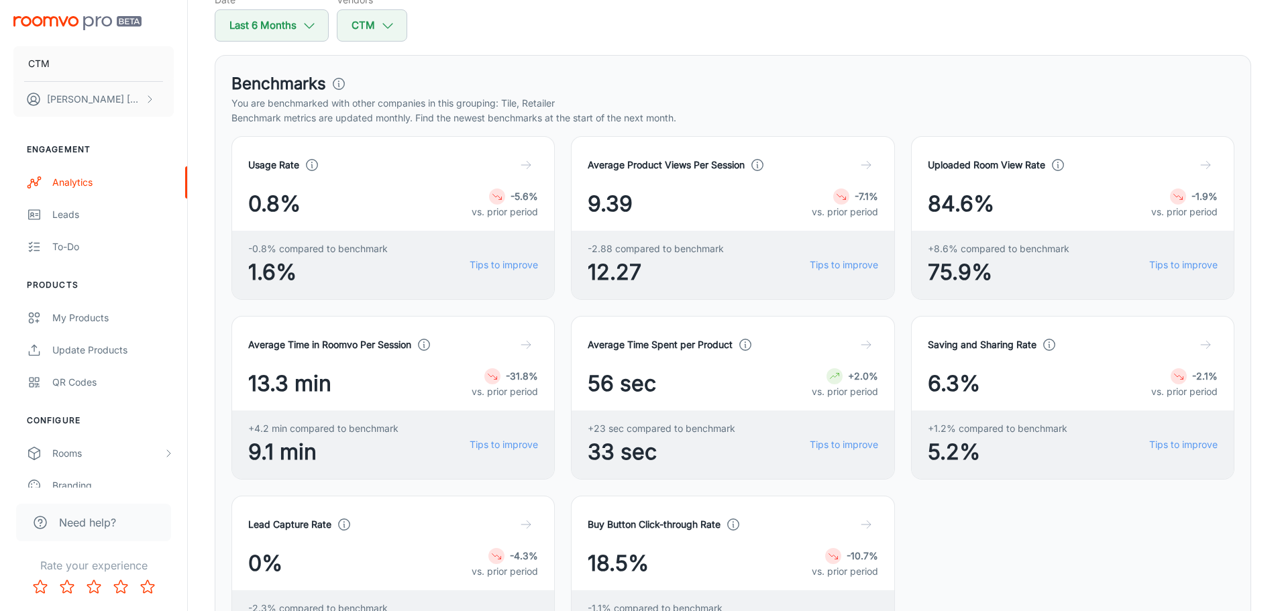
scroll to position [121, 0]
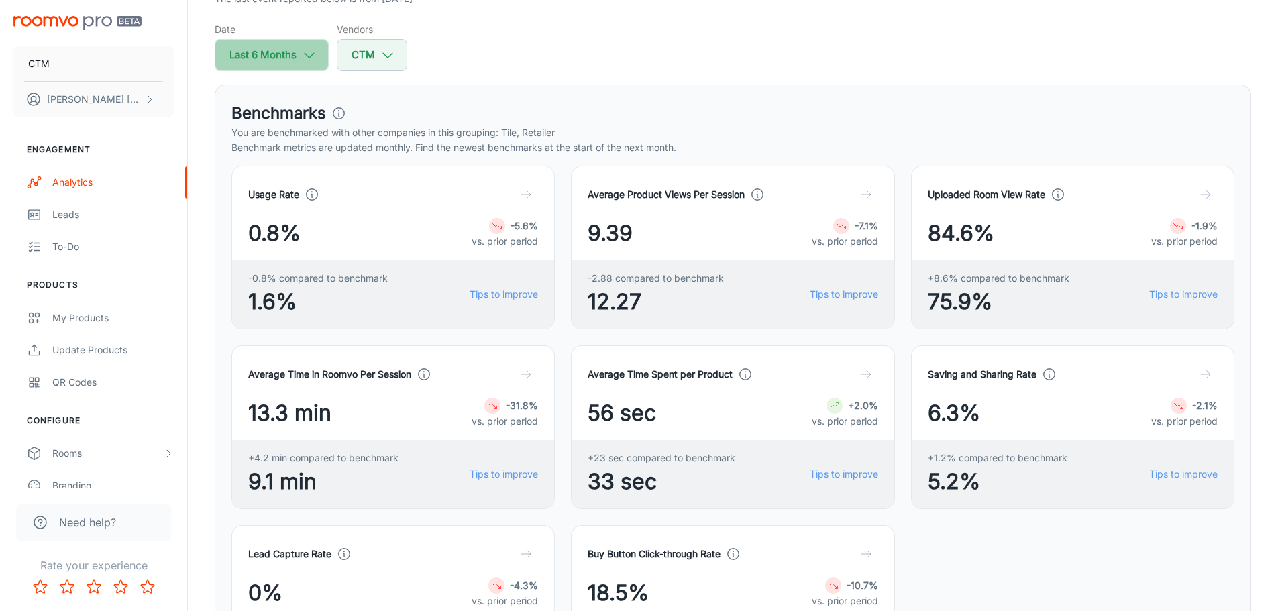
click at [299, 48] on button "Last 6 Months" at bounding box center [272, 55] width 114 height 32
select select "1"
select select "2025"
select select "6"
select select "2025"
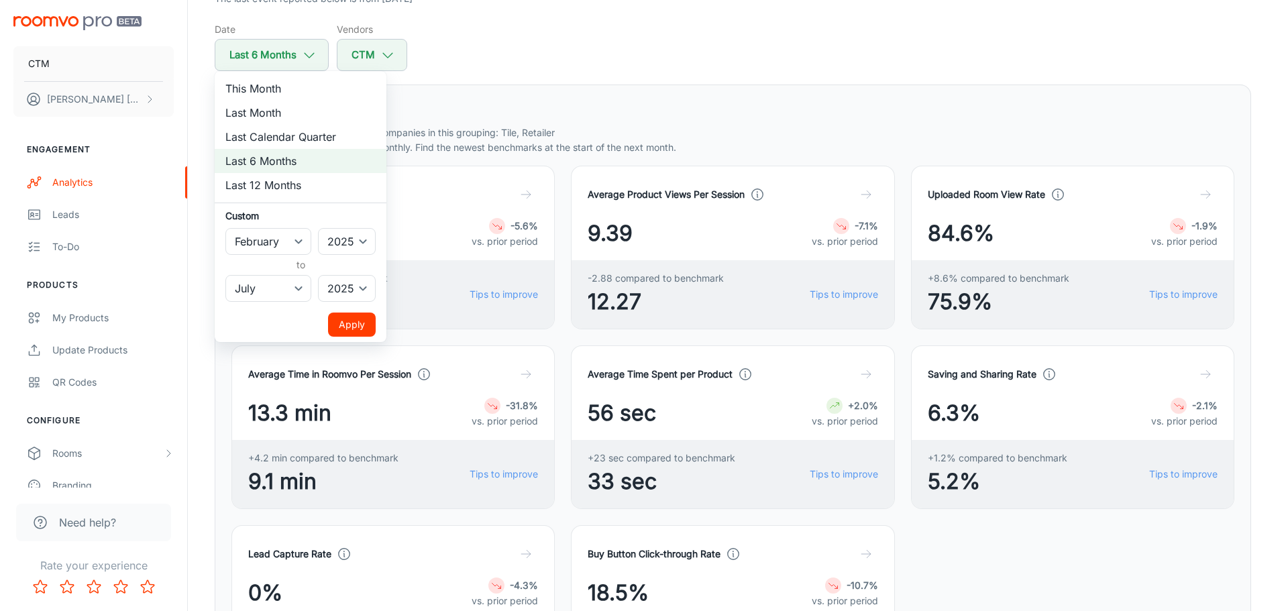
click at [283, 186] on li "Last 12 Months" at bounding box center [301, 185] width 172 height 24
select select "7"
select select "2024"
click at [529, 37] on div at bounding box center [644, 305] width 1288 height 611
select select "1"
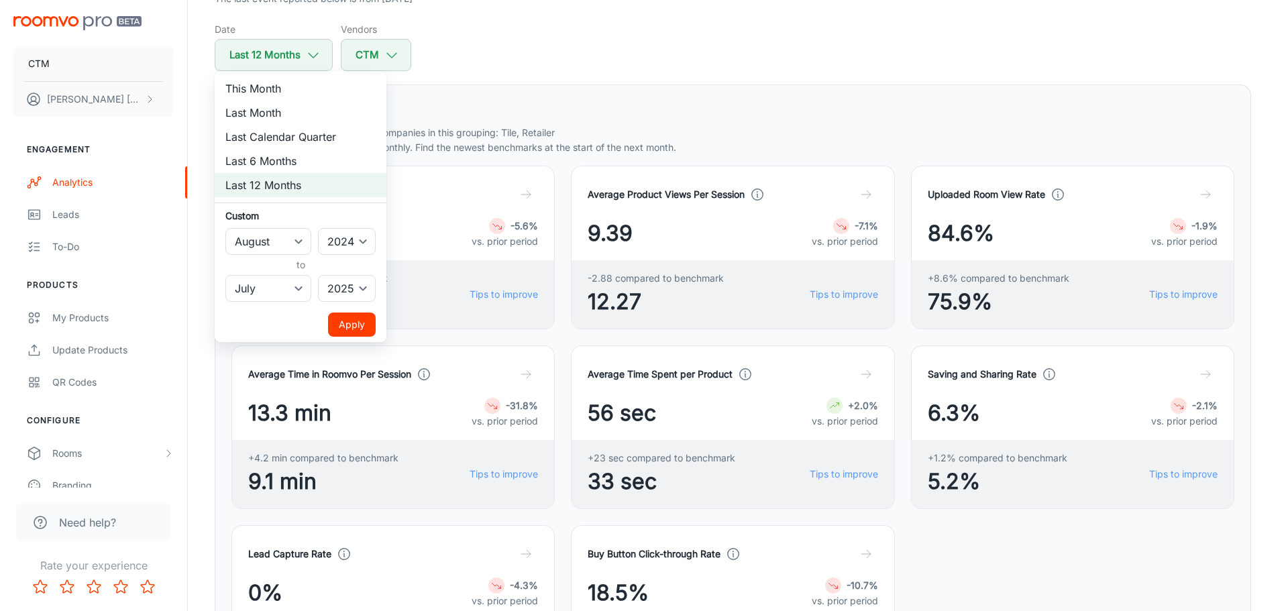
select select "2025"
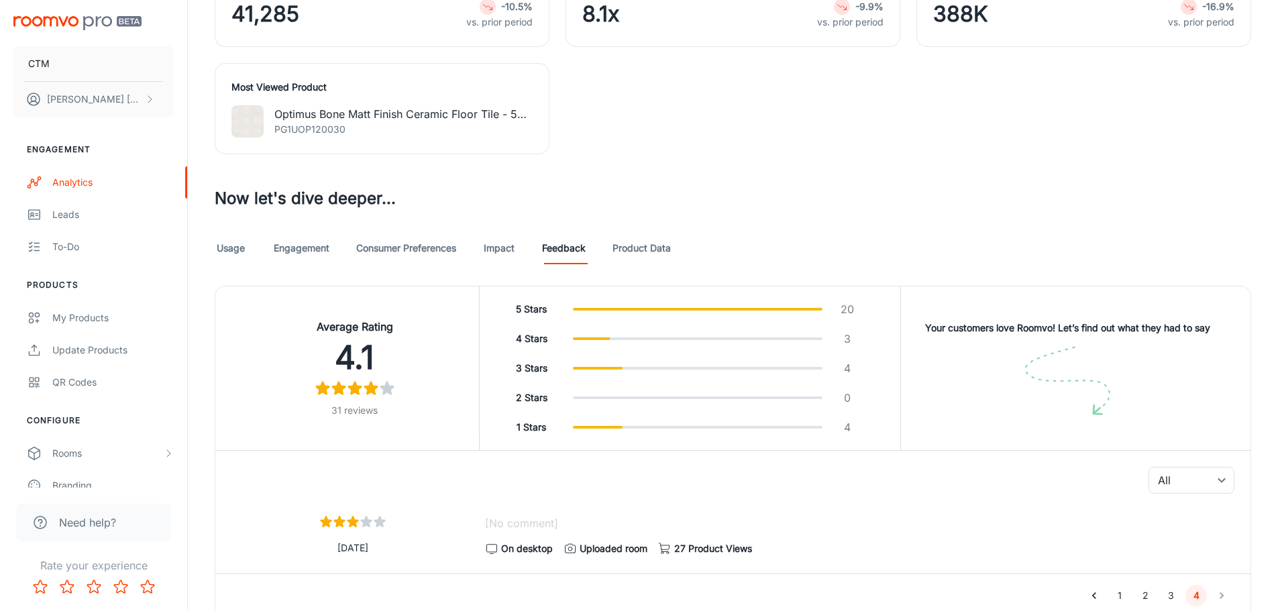
scroll to position [994, 0]
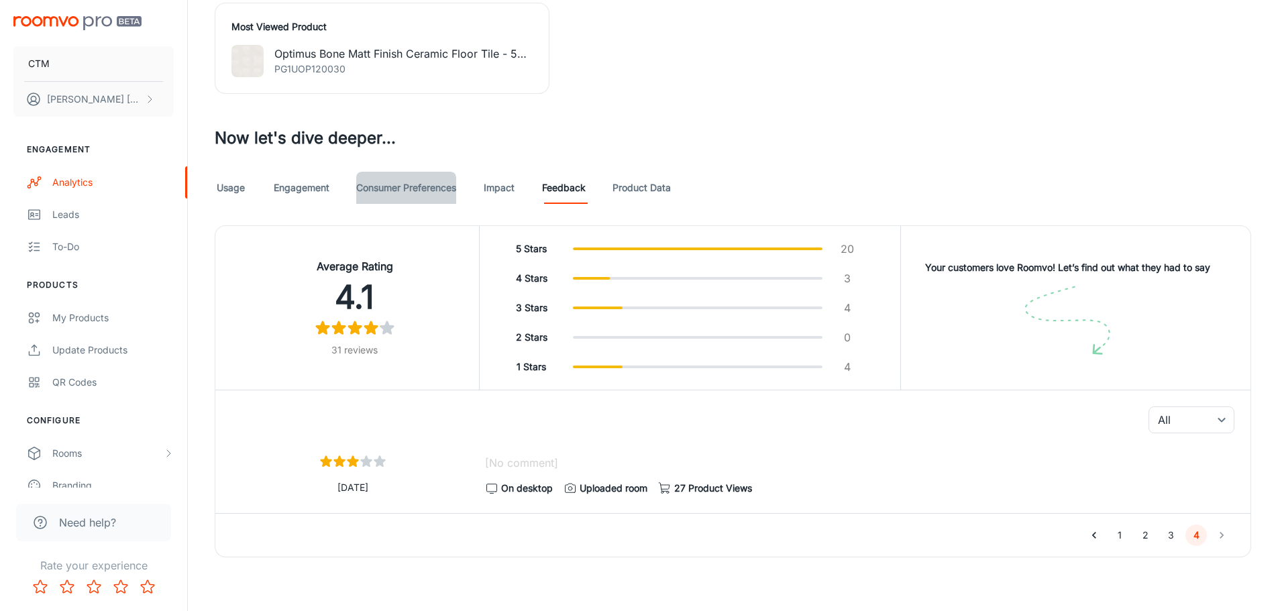
click at [412, 179] on link "Consumer Preferences" at bounding box center [406, 188] width 100 height 32
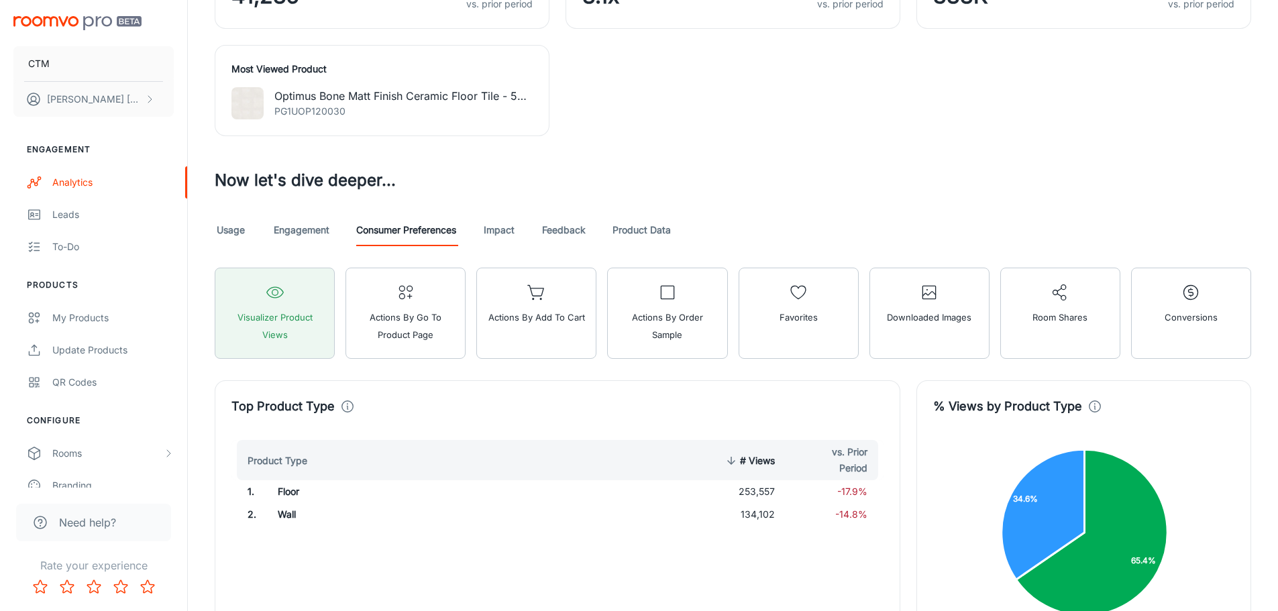
scroll to position [939, 0]
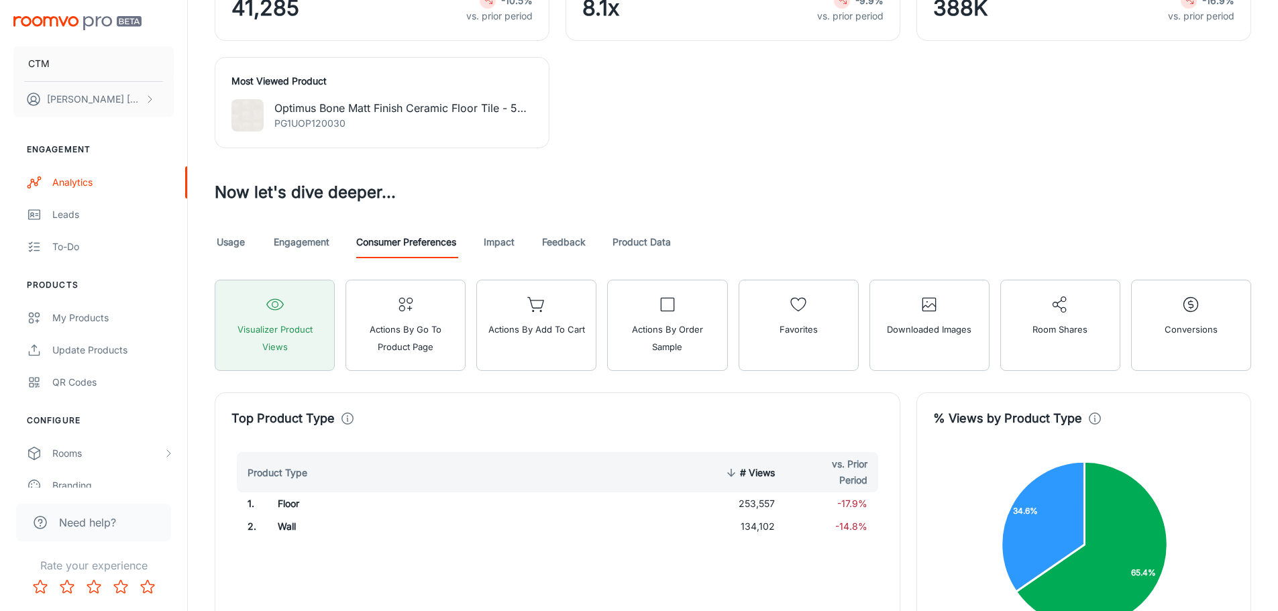
click at [503, 236] on link "Impact" at bounding box center [499, 242] width 32 height 32
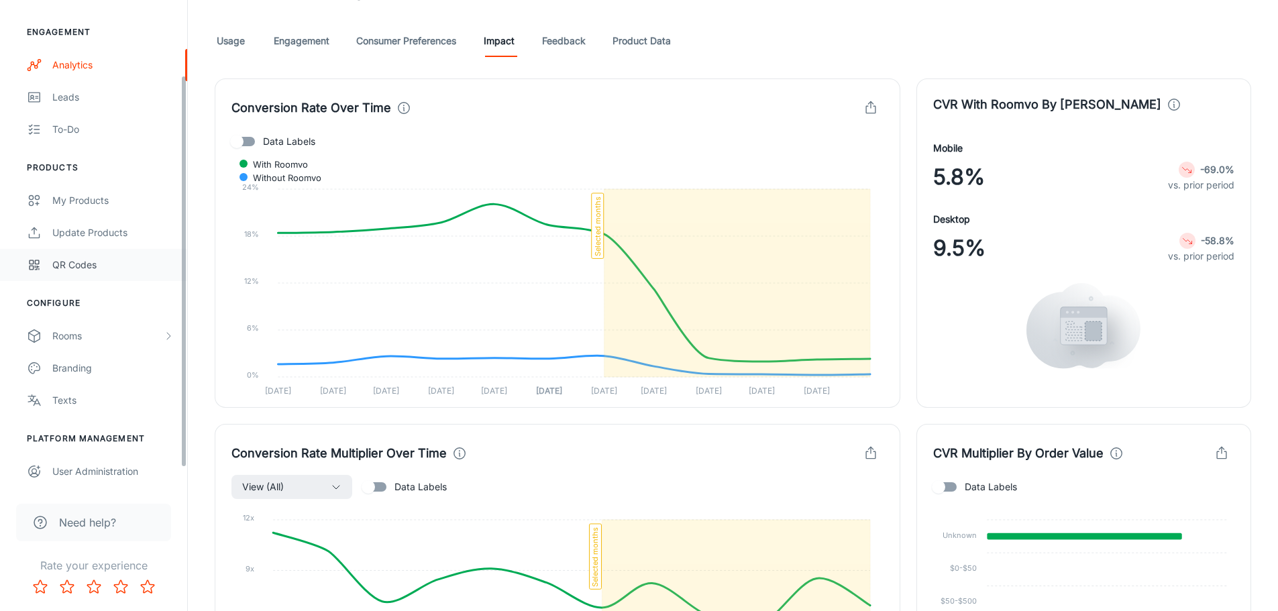
scroll to position [50, 0]
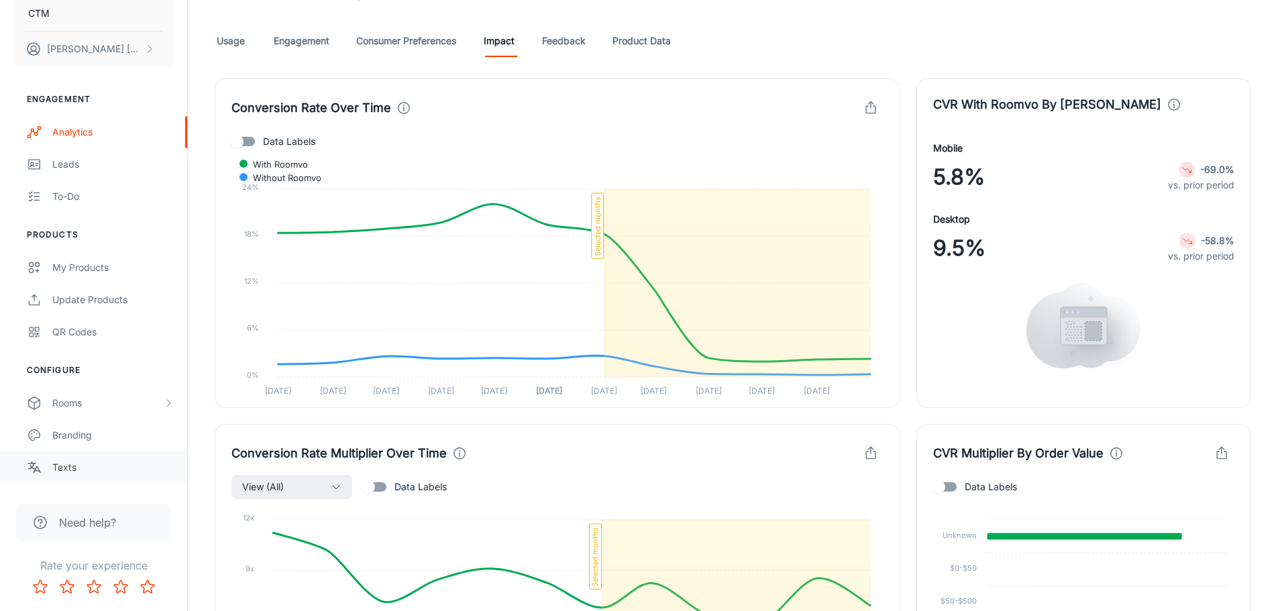
click at [66, 471] on div "Texts" at bounding box center [112, 467] width 121 height 15
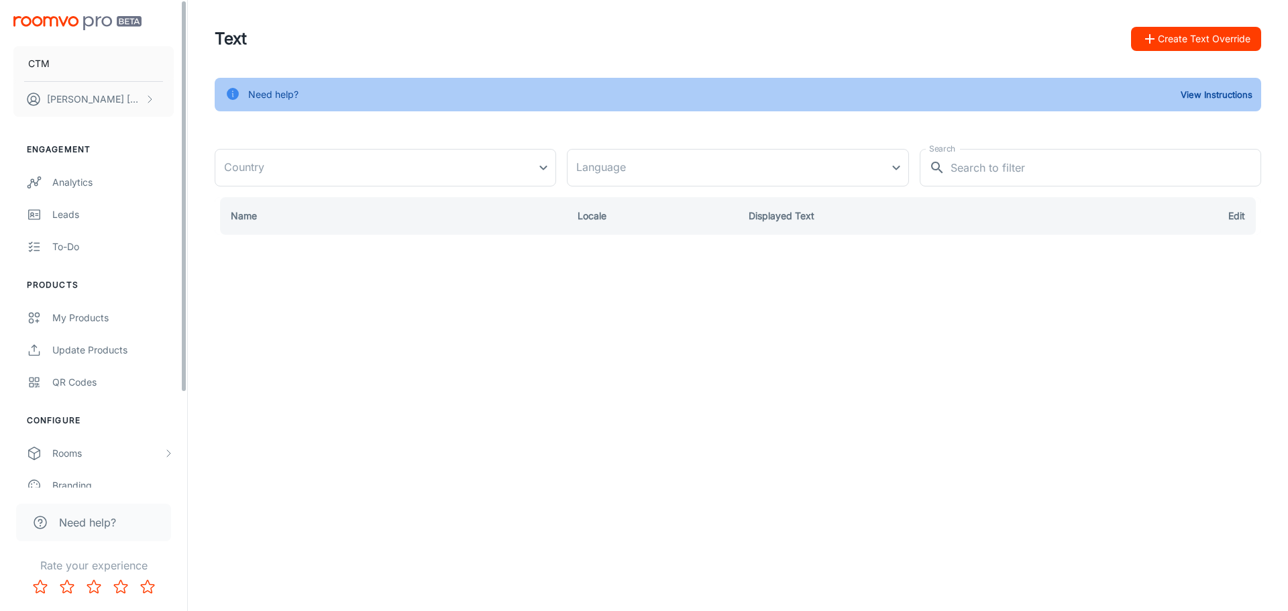
type input "[GEOGRAPHIC_DATA]"
type input "en-us"
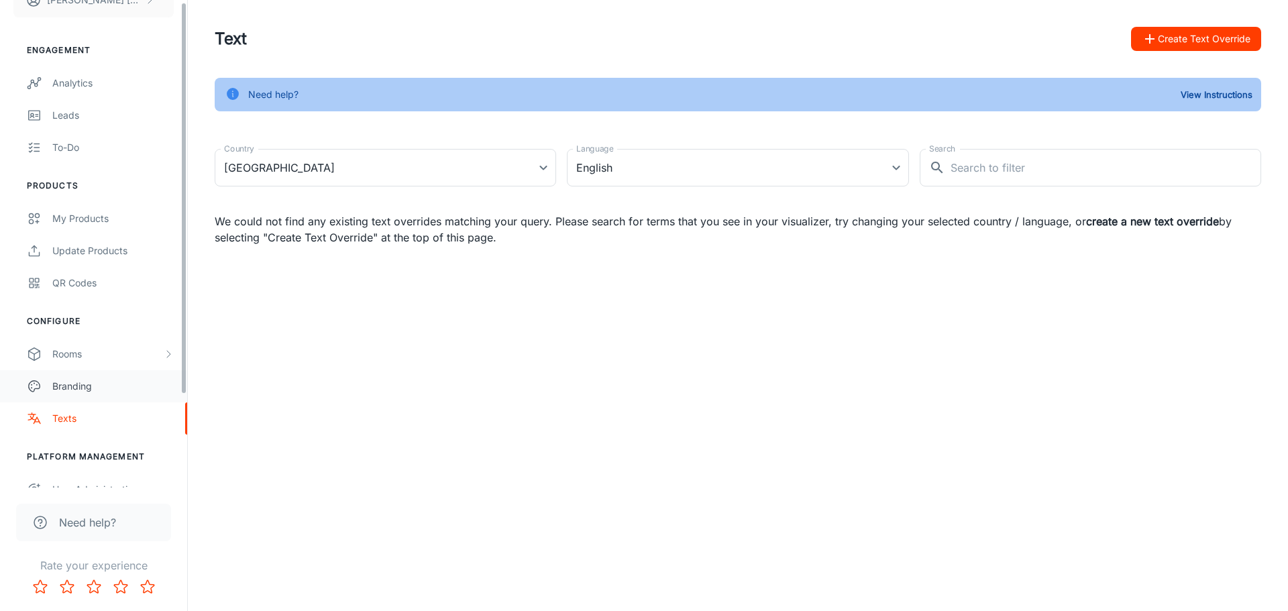
scroll to position [117, 0]
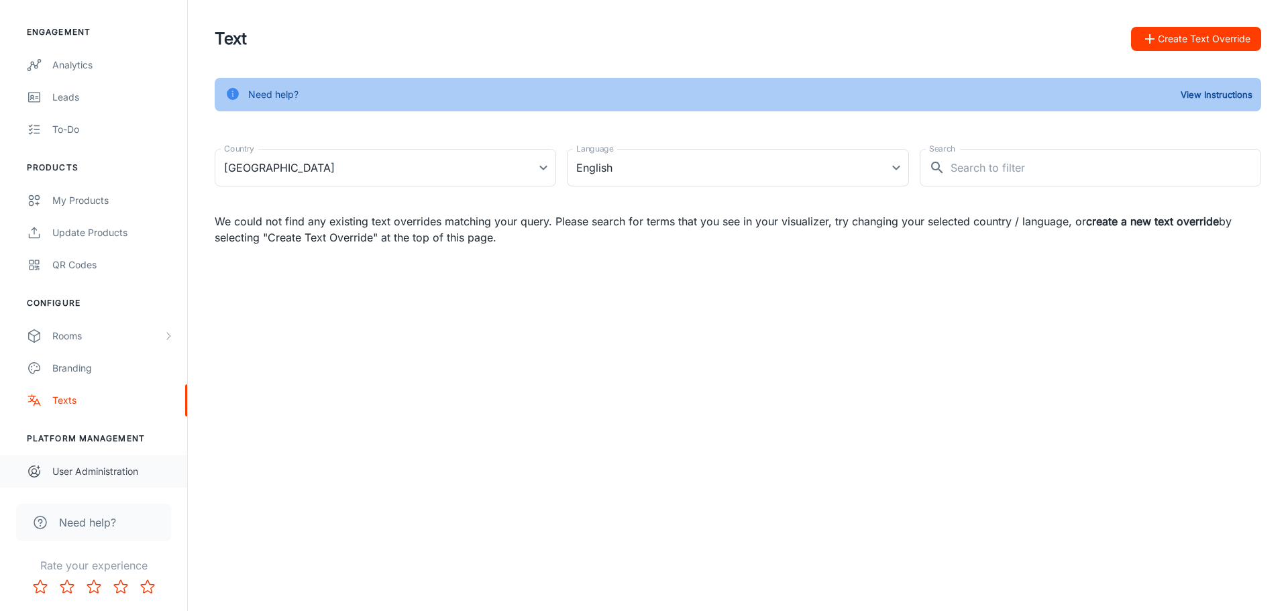
click at [73, 461] on link "User Administration" at bounding box center [93, 472] width 187 height 32
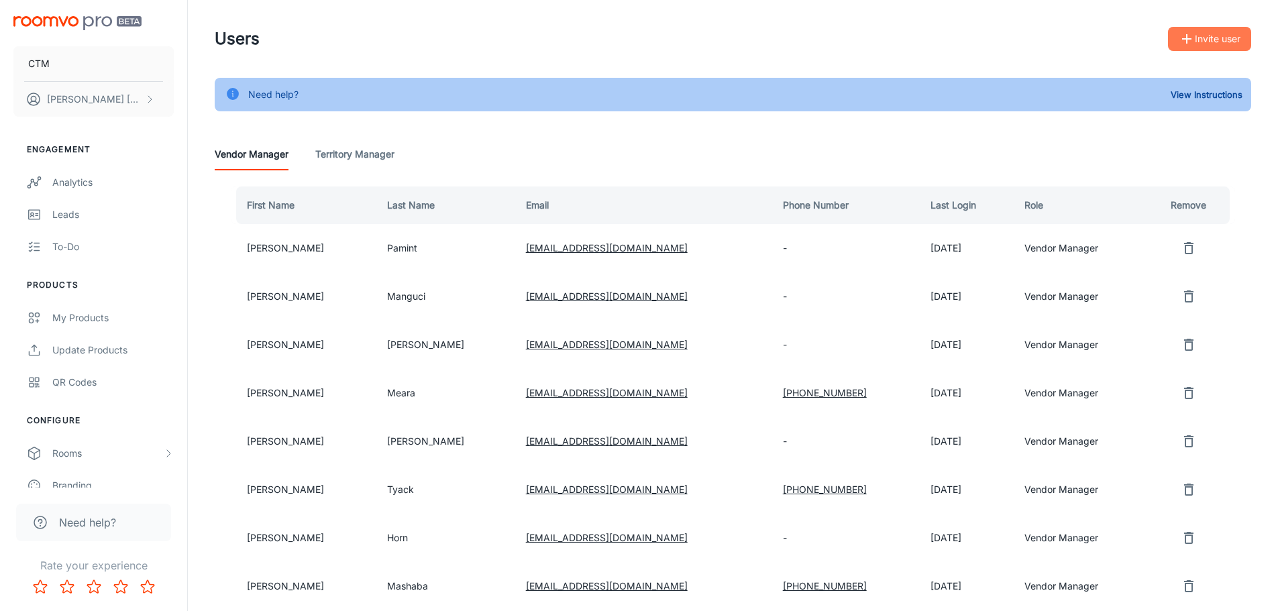
click at [1195, 37] on button "Invite user" at bounding box center [1209, 39] width 83 height 24
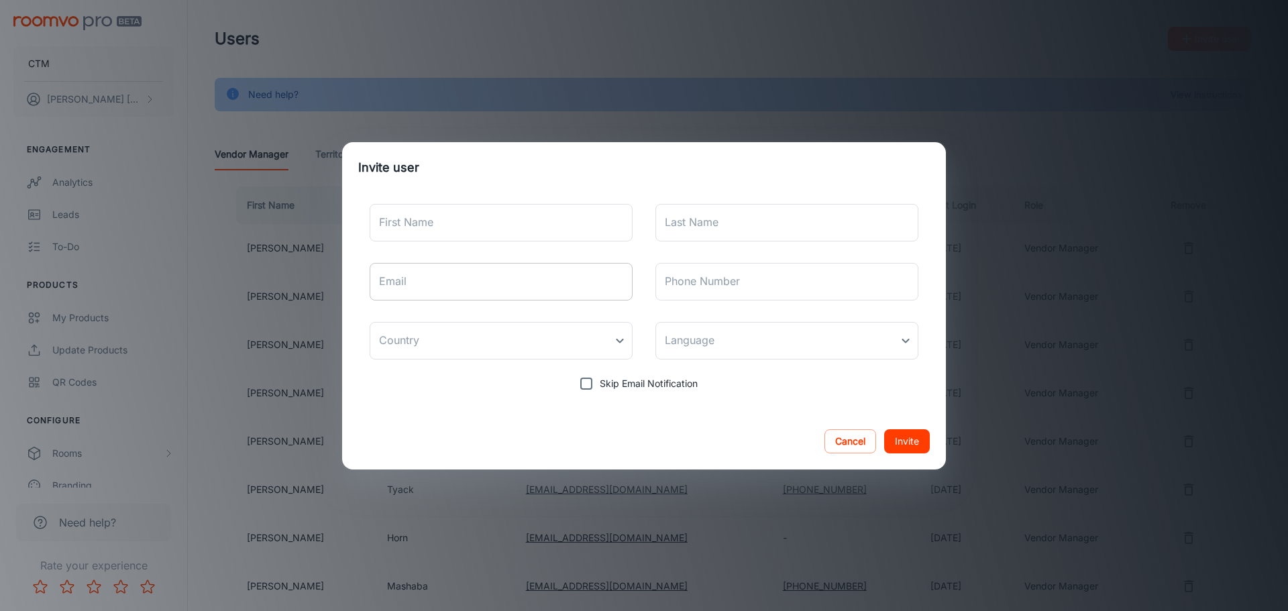
click at [468, 287] on input "Email" at bounding box center [501, 282] width 263 height 38
paste input "[PERSON_NAME][EMAIL_ADDRESS][DOMAIN_NAME]"
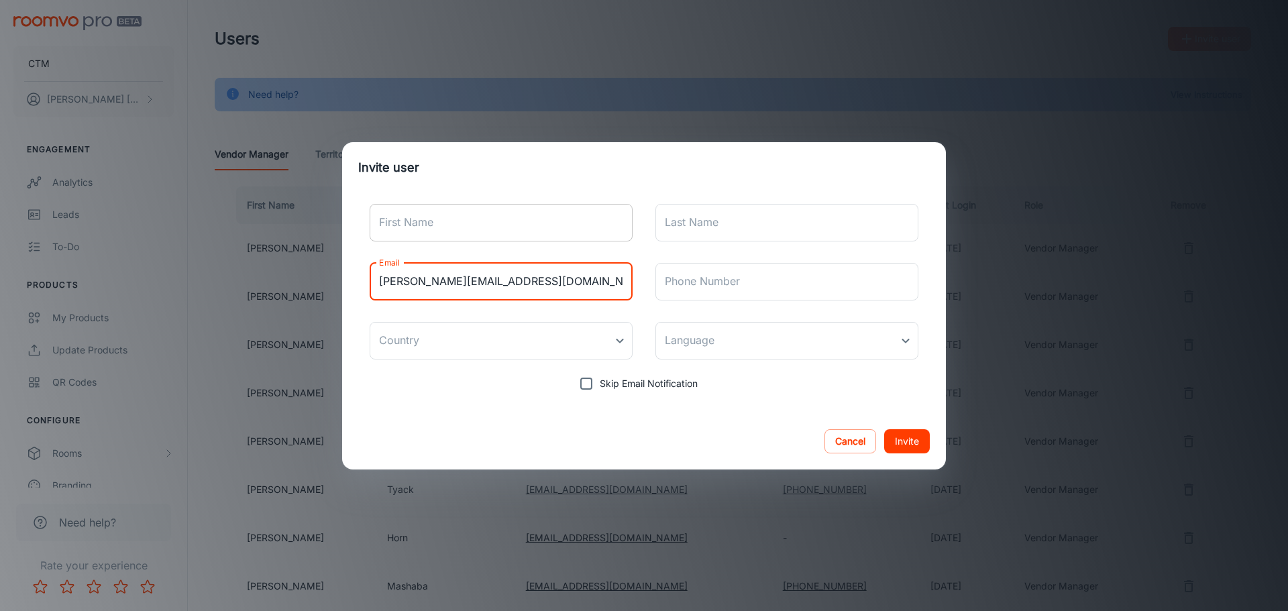
type input "[PERSON_NAME][EMAIL_ADDRESS][DOMAIN_NAME]"
click at [434, 210] on input "First Name" at bounding box center [501, 223] width 263 height 38
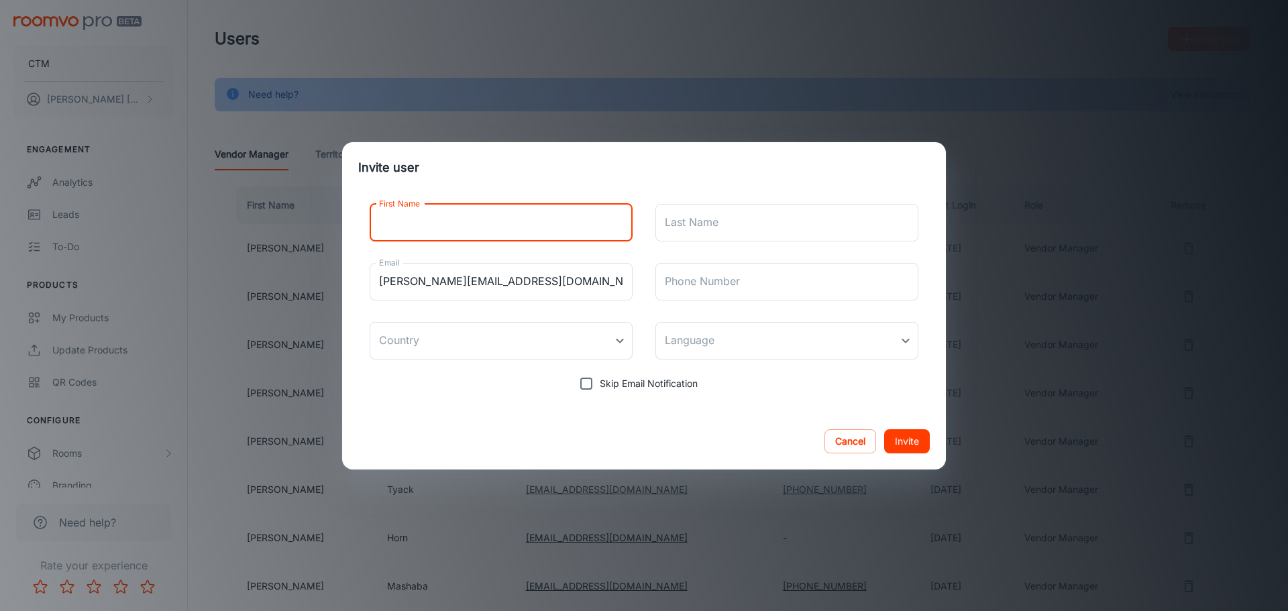
click at [423, 219] on input "First Name" at bounding box center [501, 223] width 263 height 38
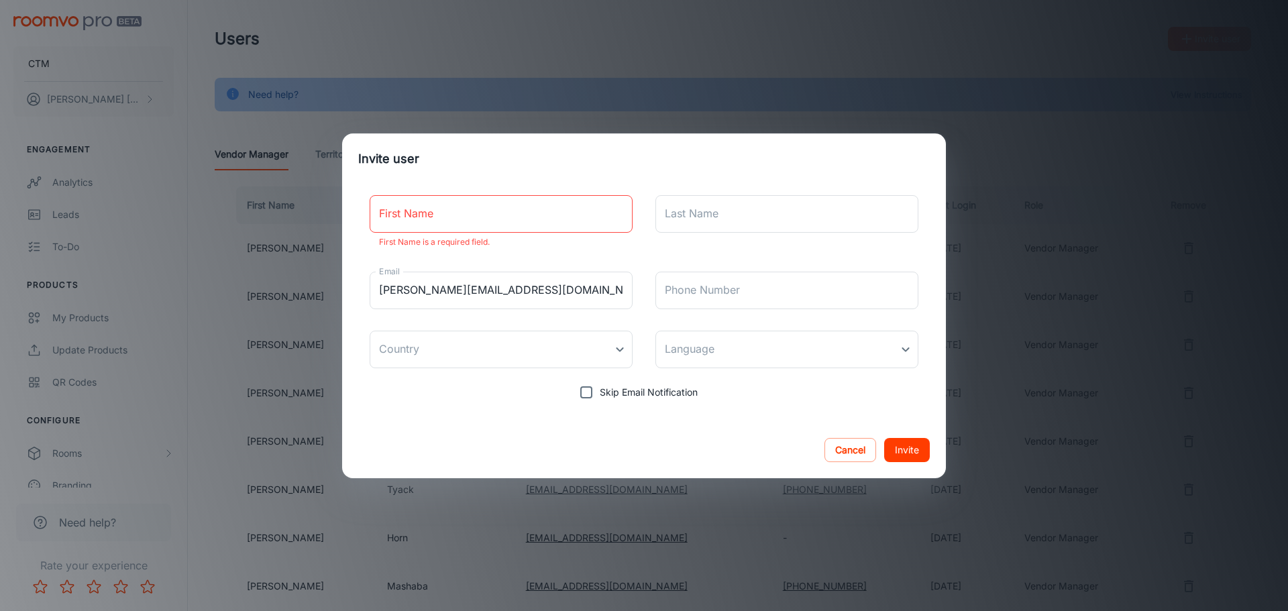
click at [471, 205] on input "First Name" at bounding box center [501, 214] width 263 height 38
paste input "[PERSON_NAME]"
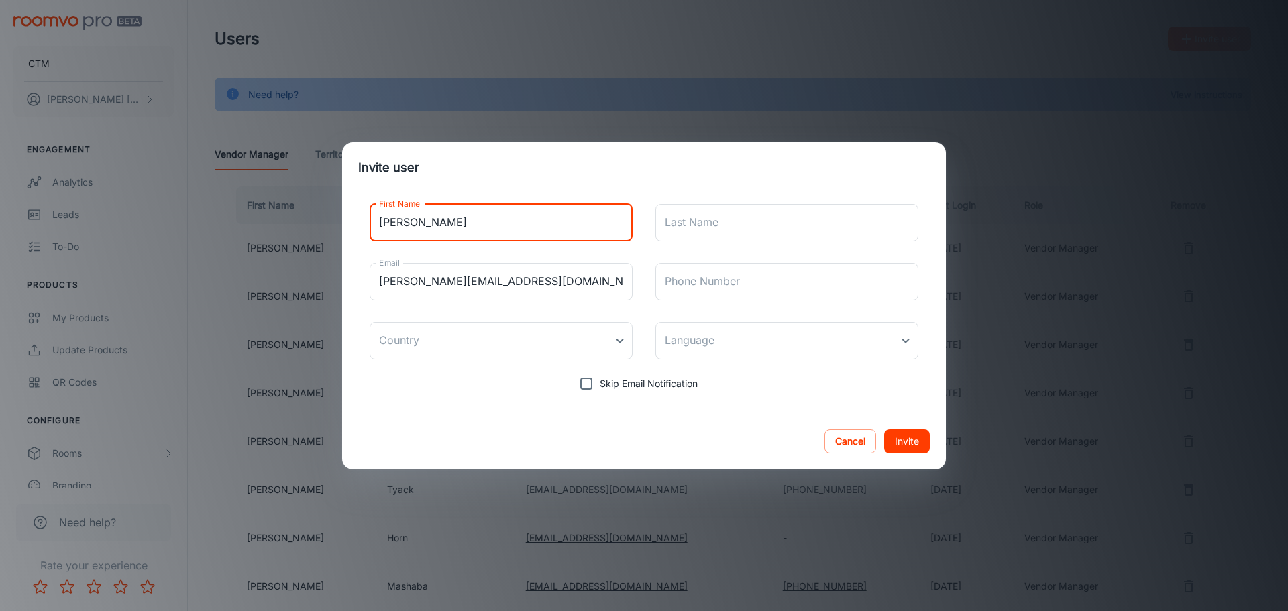
type input "[PERSON_NAME]"
click at [737, 221] on input "Last Name" at bounding box center [787, 223] width 263 height 38
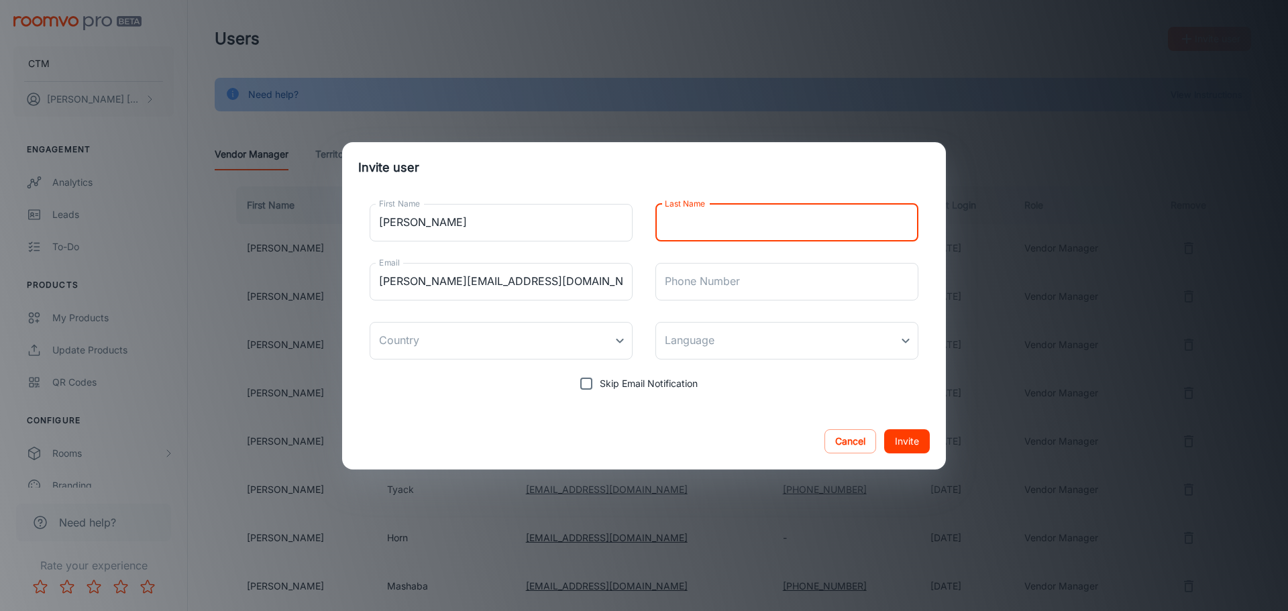
paste input "Hall"
type input "Hall"
click at [792, 323] on body "CTM Rory Thomas Engagement Analytics Leads To-do Products My Products Update Pr…" at bounding box center [644, 305] width 1288 height 611
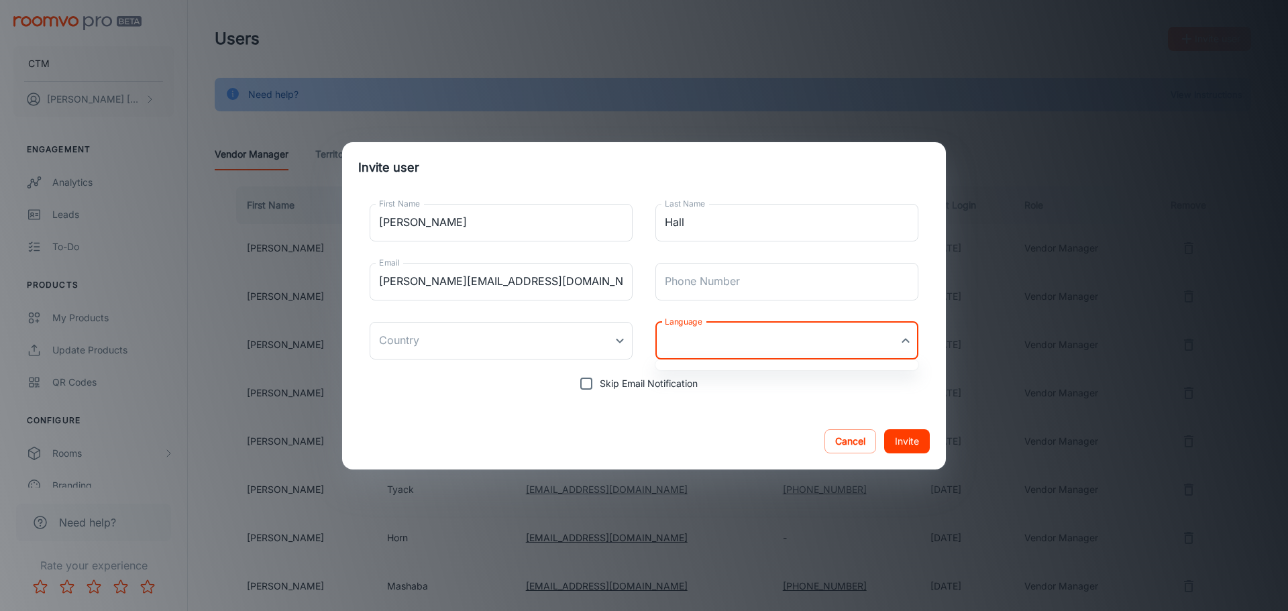
click at [768, 335] on div at bounding box center [644, 305] width 1288 height 611
click at [764, 336] on body "CTM Rory Thomas Engagement Analytics Leads To-do Products My Products Update Pr…" at bounding box center [644, 305] width 1288 height 611
click at [739, 345] on div at bounding box center [644, 305] width 1288 height 611
click at [739, 345] on body "CTM Rory Thomas Engagement Analytics Leads To-do Products My Products Update Pr…" at bounding box center [644, 305] width 1288 height 611
click at [739, 345] on div at bounding box center [644, 305] width 1288 height 611
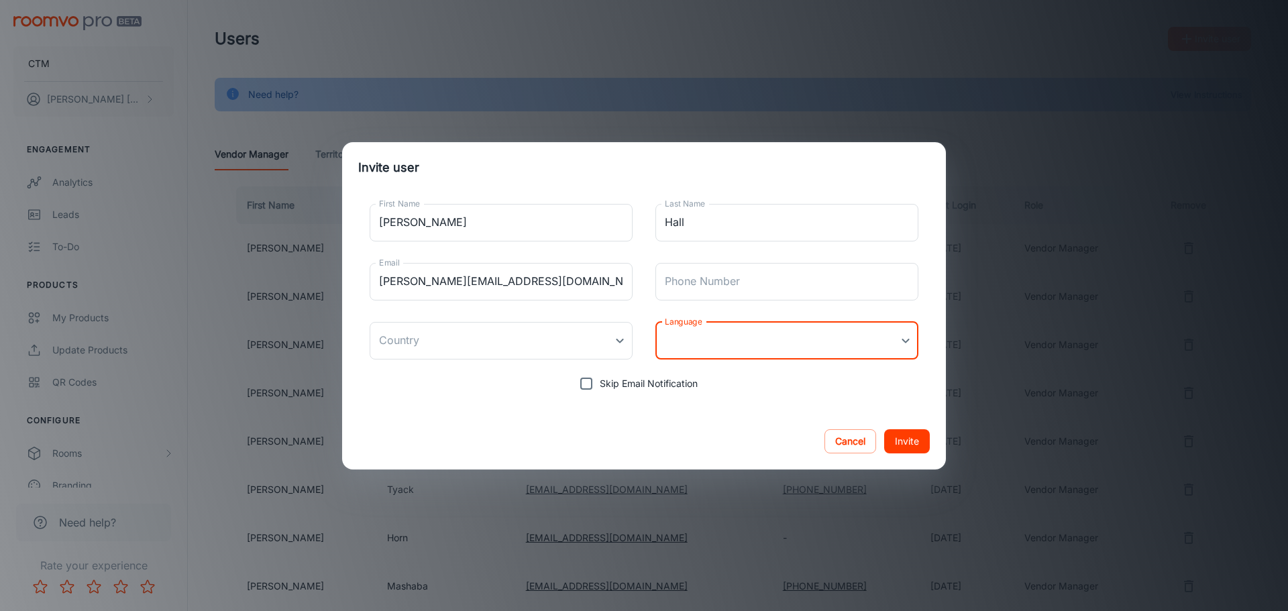
click at [739, 345] on body "CTM Rory Thomas Engagement Analytics Leads To-do Products My Products Update Pr…" at bounding box center [644, 305] width 1288 height 611
click at [739, 345] on div at bounding box center [644, 305] width 1288 height 611
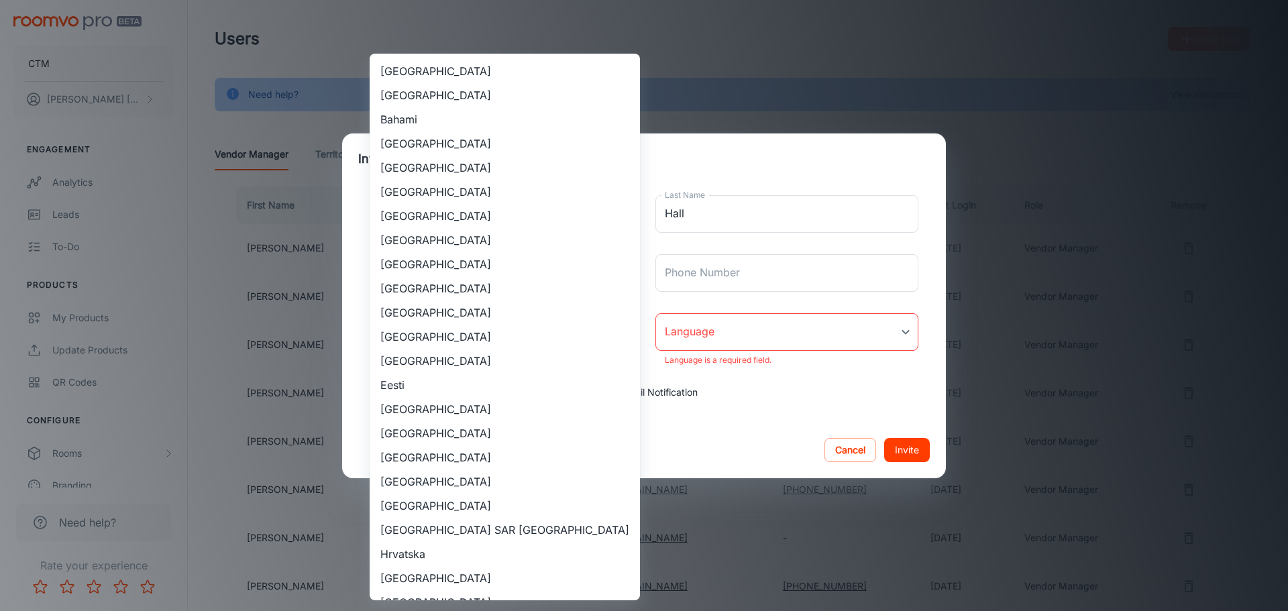
click at [449, 340] on body "CTM Rory Thomas Engagement Analytics Leads To-do Products My Products Update Pr…" at bounding box center [644, 305] width 1288 height 611
click at [750, 406] on div at bounding box center [644, 305] width 1288 height 611
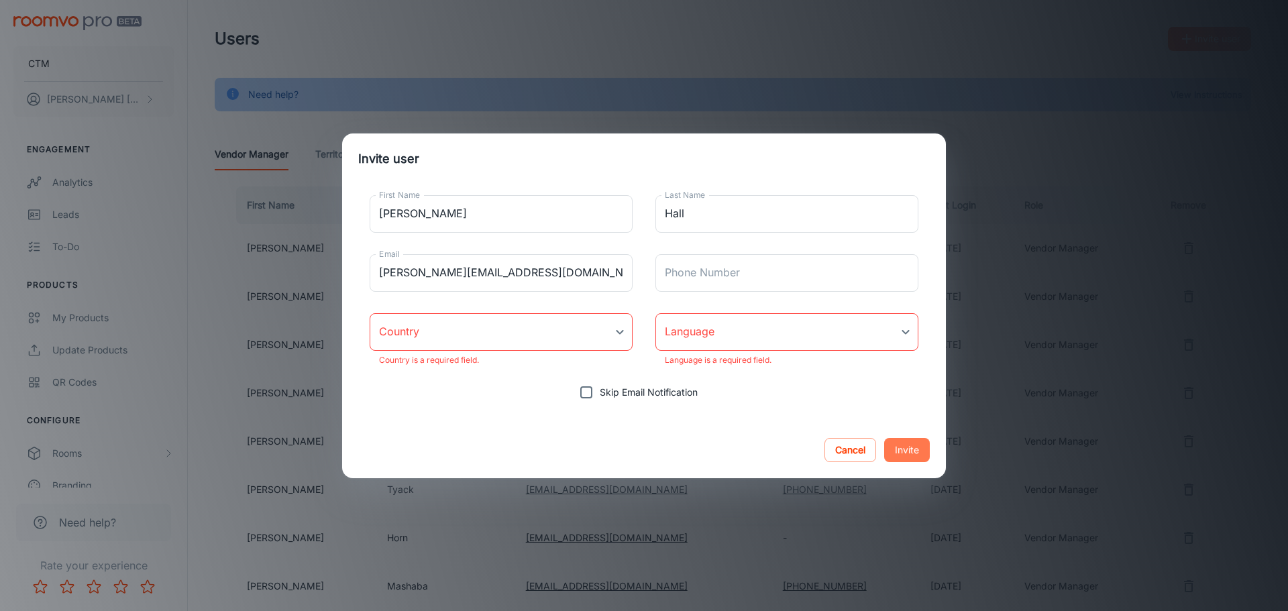
click at [913, 450] on button "Invite" at bounding box center [907, 450] width 46 height 24
click at [890, 451] on button "Invite" at bounding box center [907, 450] width 46 height 24
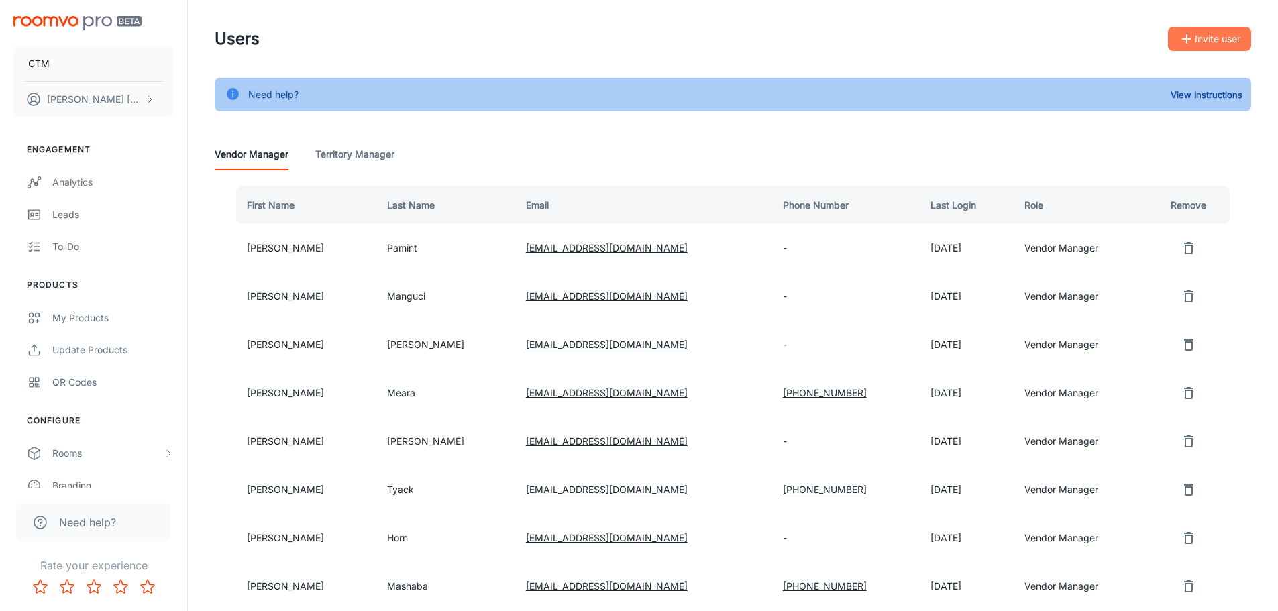
click at [1235, 45] on button "Invite user" at bounding box center [1209, 39] width 83 height 24
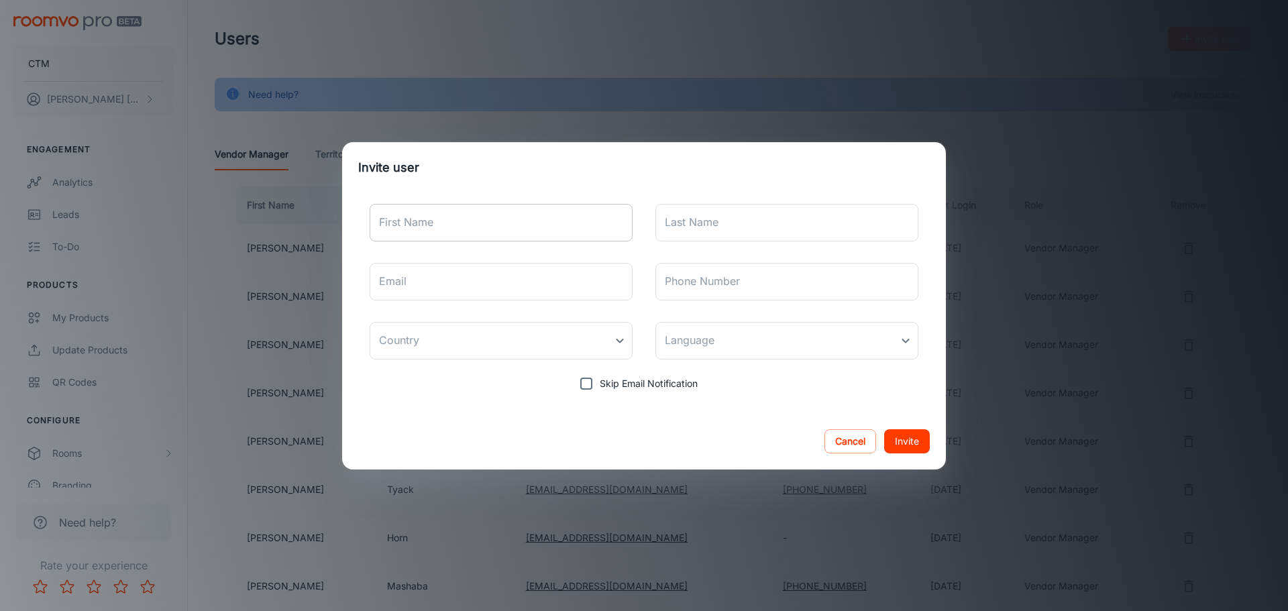
click at [482, 214] on input "First Name" at bounding box center [501, 223] width 263 height 38
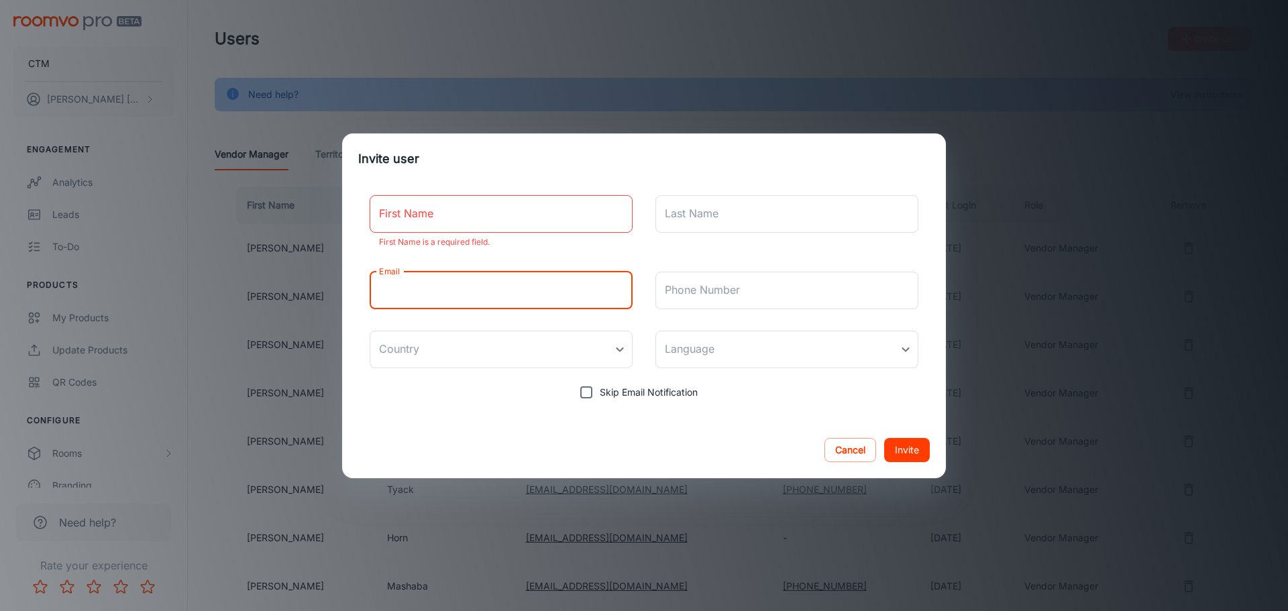
click at [384, 278] on div "Email Email" at bounding box center [501, 291] width 263 height 38
paste input "Hall"
type input "Hall"
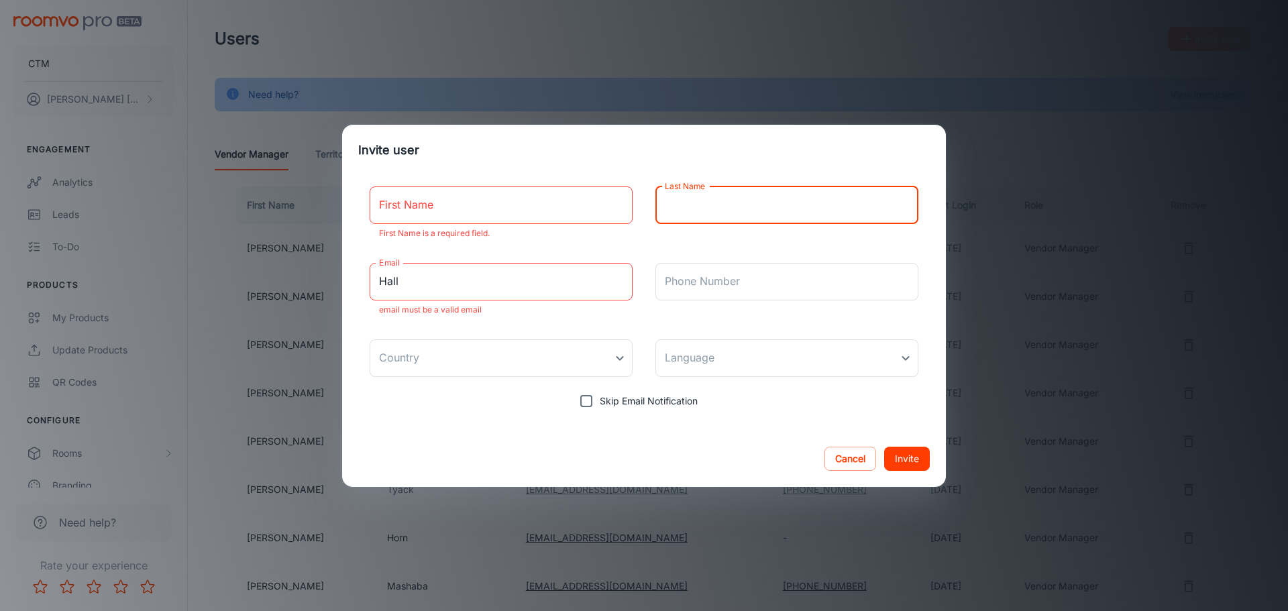
click at [676, 226] on div "Last Name Last Name" at bounding box center [787, 214] width 263 height 55
paste input "Hall"
type input "Hall"
click at [439, 216] on input "First Name" at bounding box center [501, 206] width 263 height 38
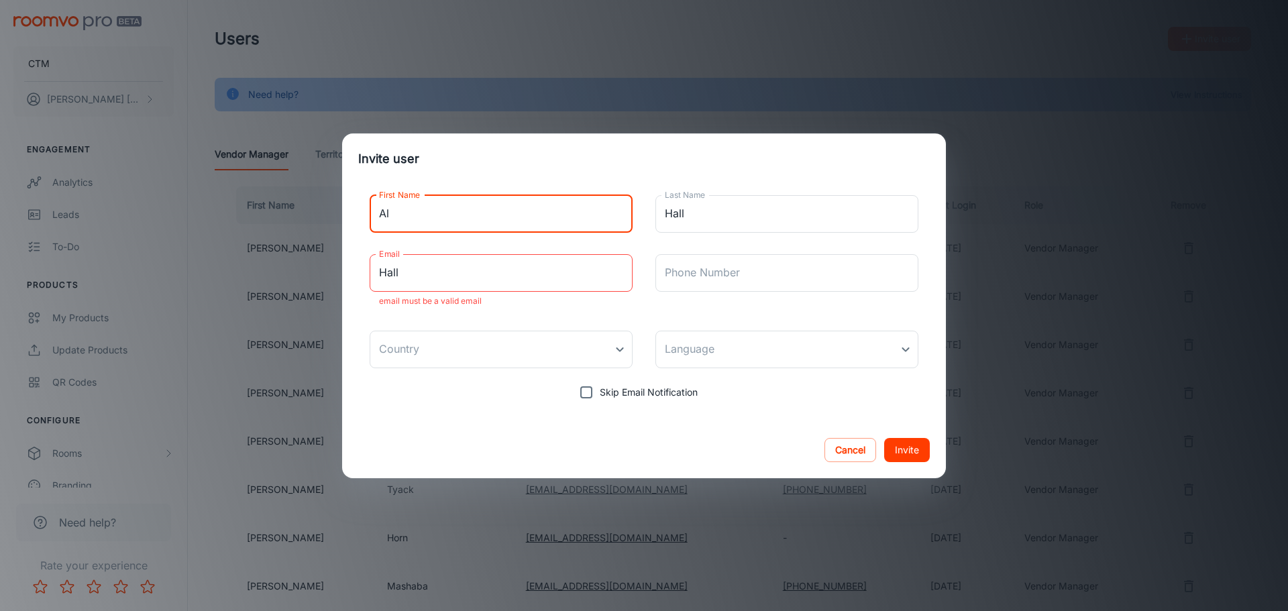
type input "Al"
drag, startPoint x: 447, startPoint y: 278, endPoint x: 175, endPoint y: 270, distance: 271.9
click at [171, 268] on div "Invite user First Name Al First Name Last Name [PERSON_NAME] Last Name Email [P…" at bounding box center [644, 305] width 1288 height 611
paste input "[PERSON_NAME][EMAIL_ADDRESS][DOMAIN_NAME]"
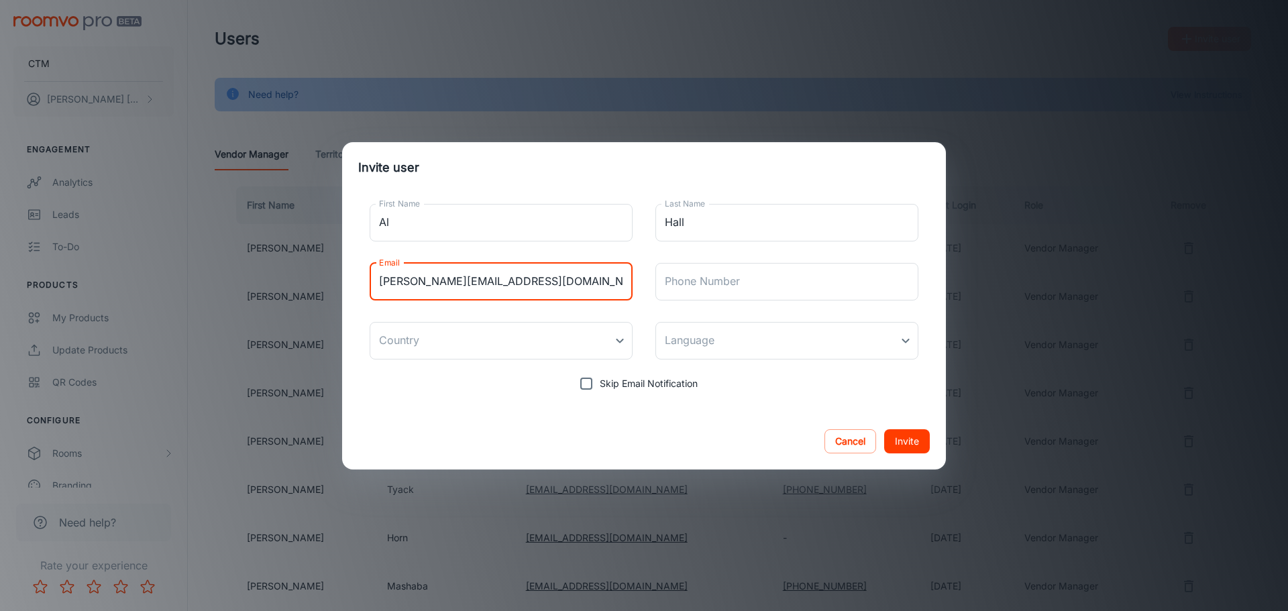
type input "[PERSON_NAME][EMAIL_ADDRESS][DOMAIN_NAME]"
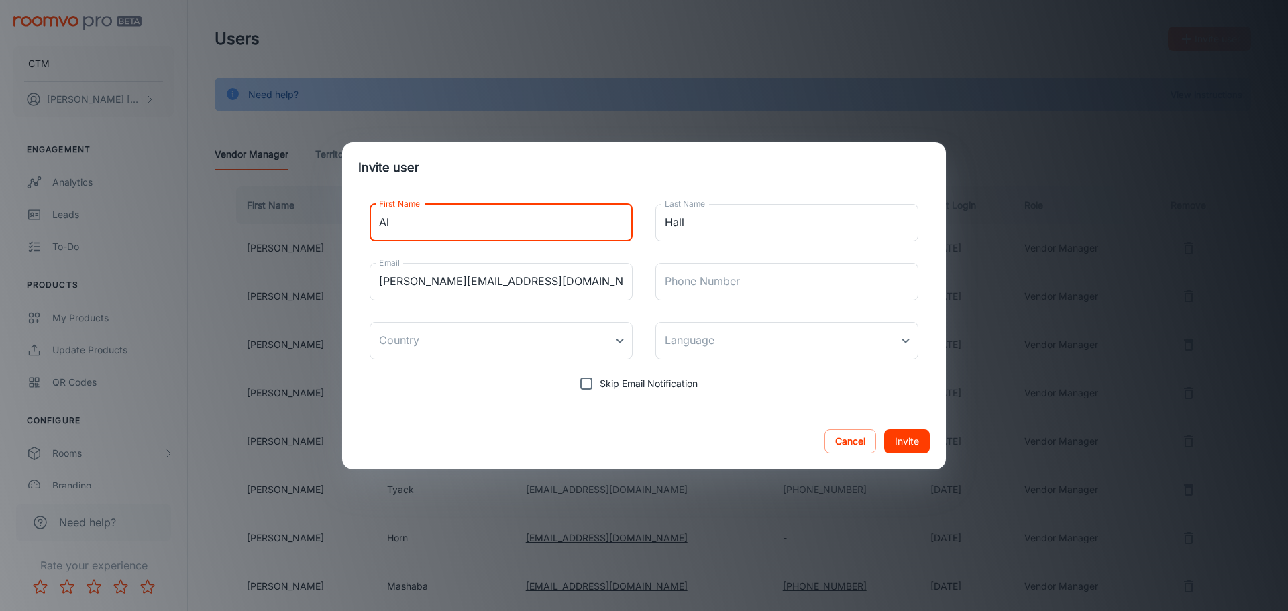
drag, startPoint x: 434, startPoint y: 216, endPoint x: 225, endPoint y: 189, distance: 211.1
click at [232, 190] on div "Invite user First Name Al First Name Last Name [PERSON_NAME] Last Name Email [P…" at bounding box center [644, 305] width 1288 height 611
paste input "lison"
type input "[PERSON_NAME]"
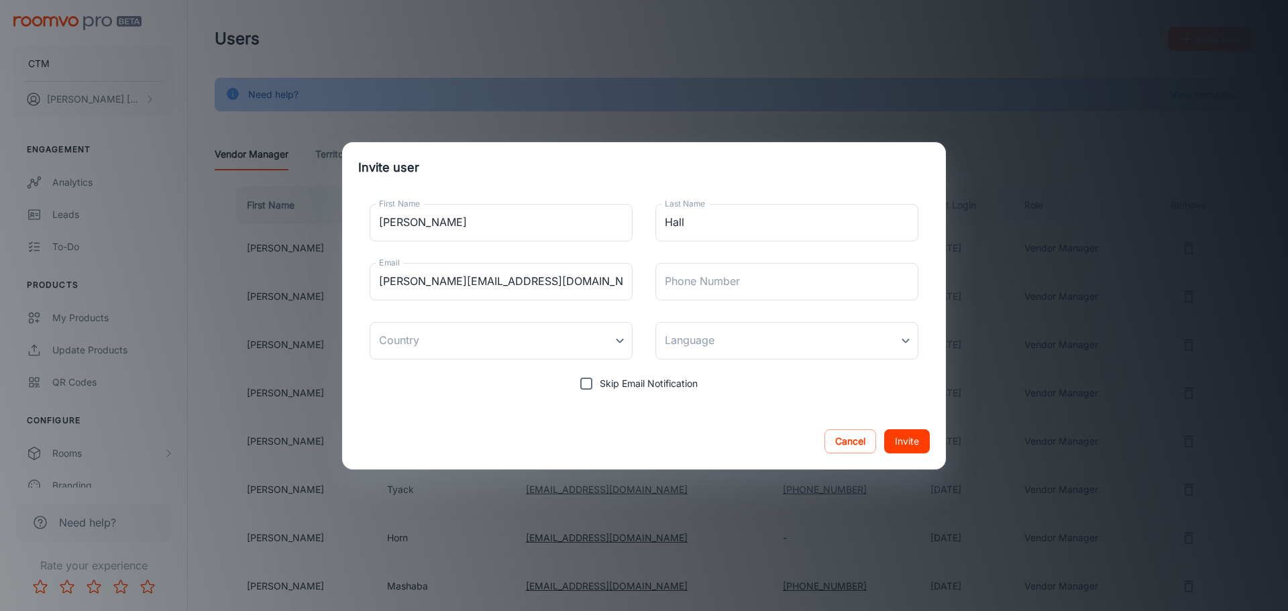
click at [546, 166] on h2 "Invite user" at bounding box center [644, 167] width 604 height 51
click at [901, 441] on button "Invite" at bounding box center [907, 441] width 46 height 24
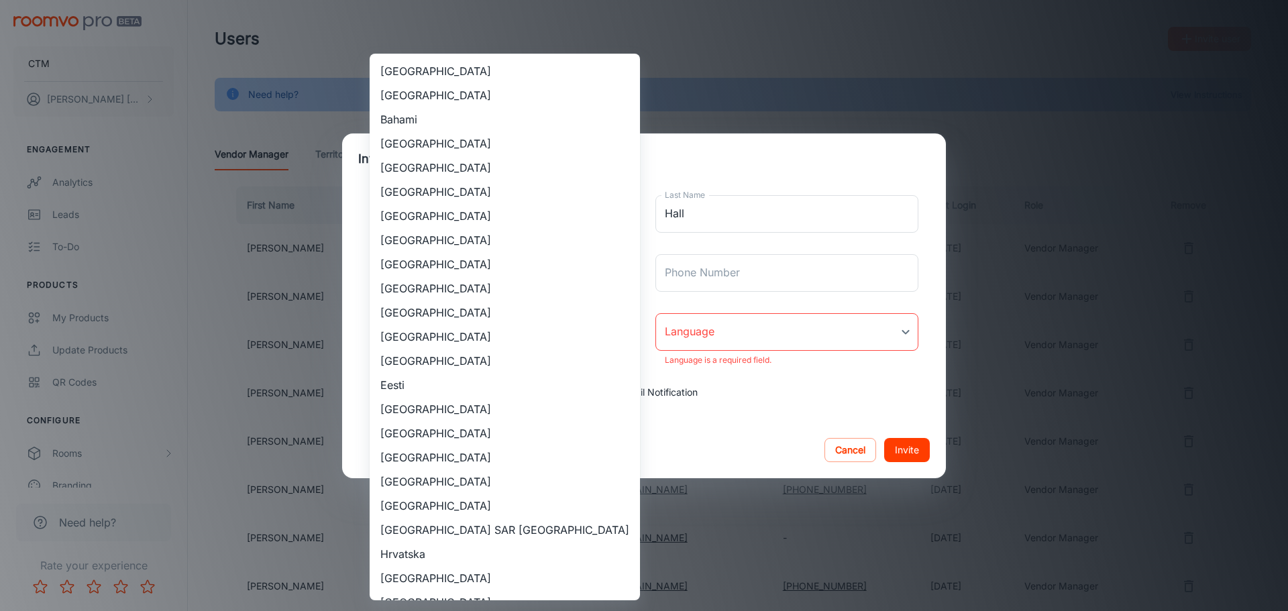
click at [475, 341] on body "CTM [PERSON_NAME] Engagement Analytics Leads To-do Products My Products Update …" at bounding box center [644, 305] width 1288 height 611
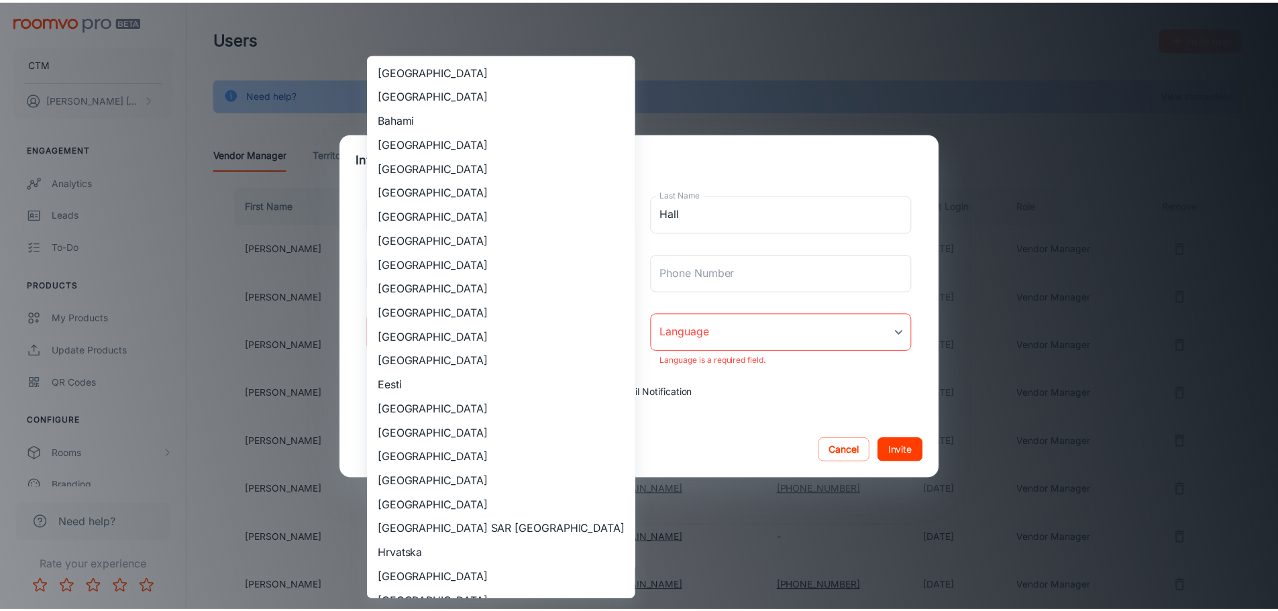
scroll to position [759, 0]
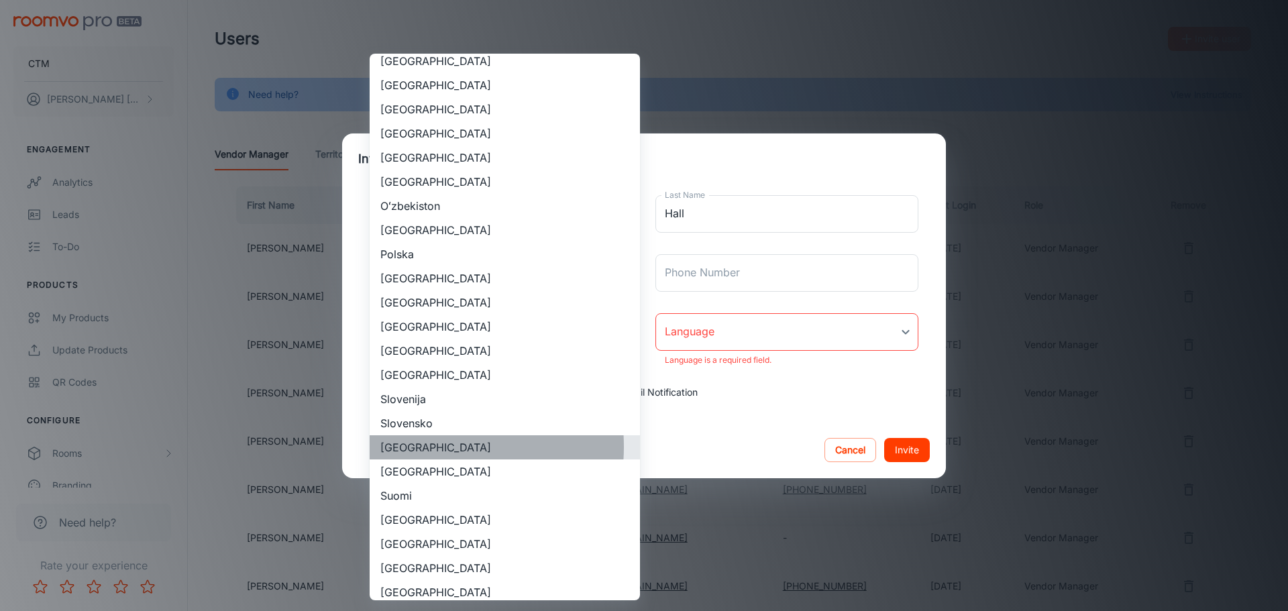
click at [431, 447] on li "[GEOGRAPHIC_DATA]" at bounding box center [505, 447] width 270 height 24
type input "[GEOGRAPHIC_DATA]"
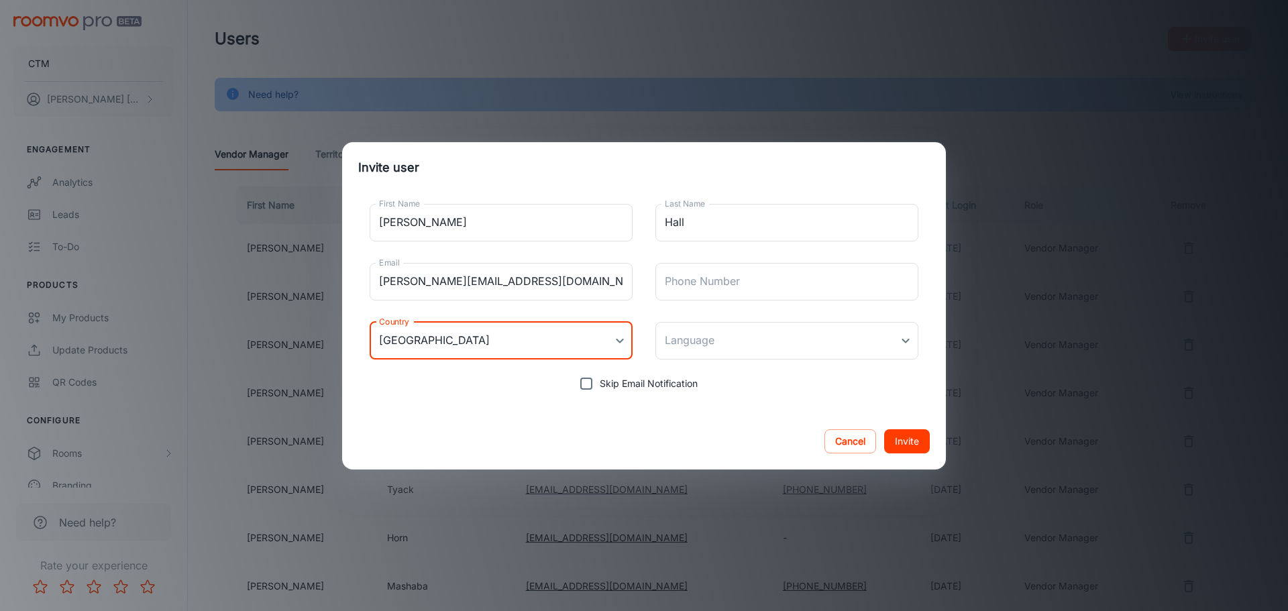
click at [801, 350] on body "CTM [PERSON_NAME] Engagement Analytics Leads To-do Products My Products Update …" at bounding box center [644, 305] width 1288 height 611
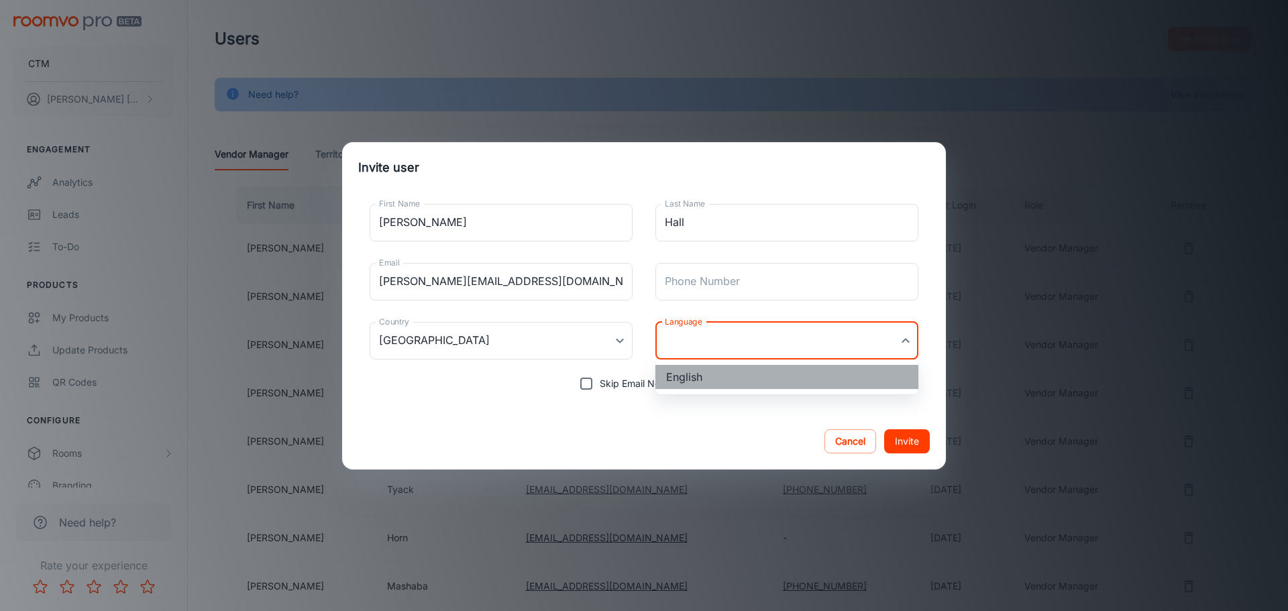
click at [725, 380] on li "English" at bounding box center [787, 377] width 263 height 24
type input "en-za"
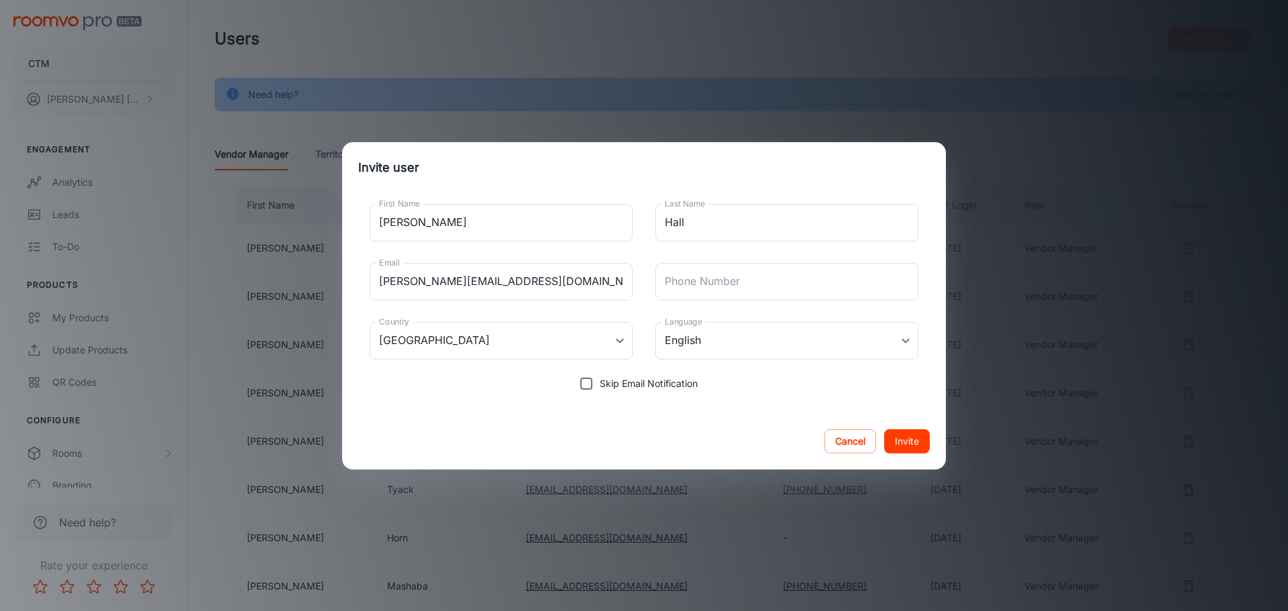
click at [725, 439] on div "Cancel Invite" at bounding box center [644, 441] width 604 height 56
click at [923, 443] on button "Invite" at bounding box center [907, 441] width 46 height 24
